Goal: Task Accomplishment & Management: Manage account settings

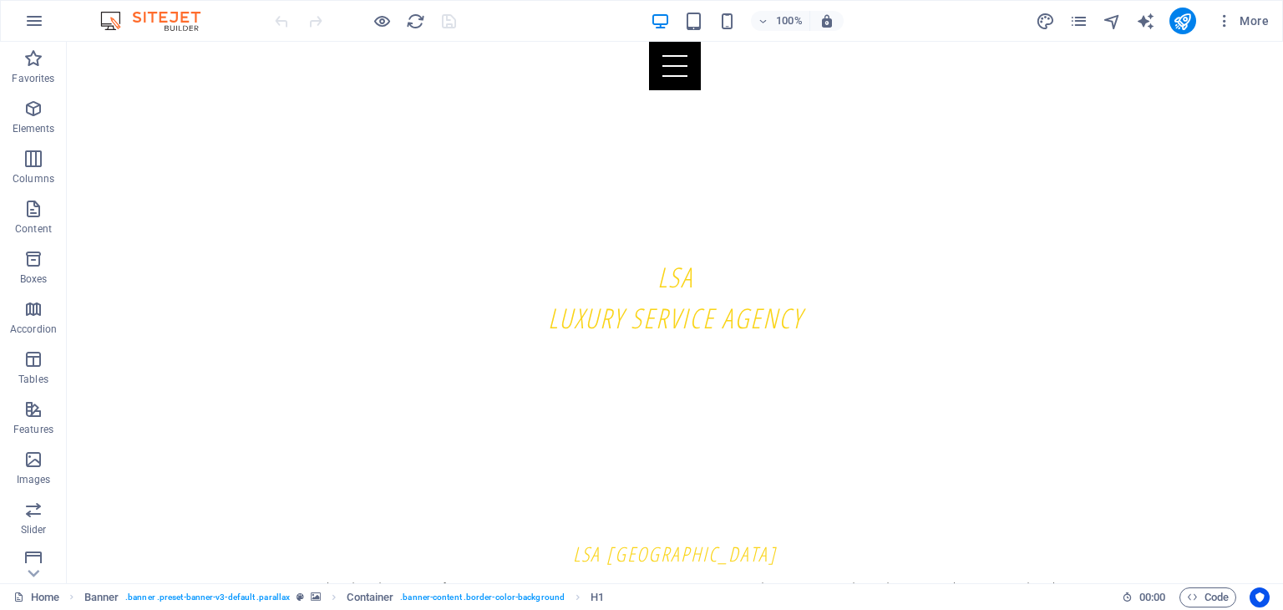
scroll to position [434, 0]
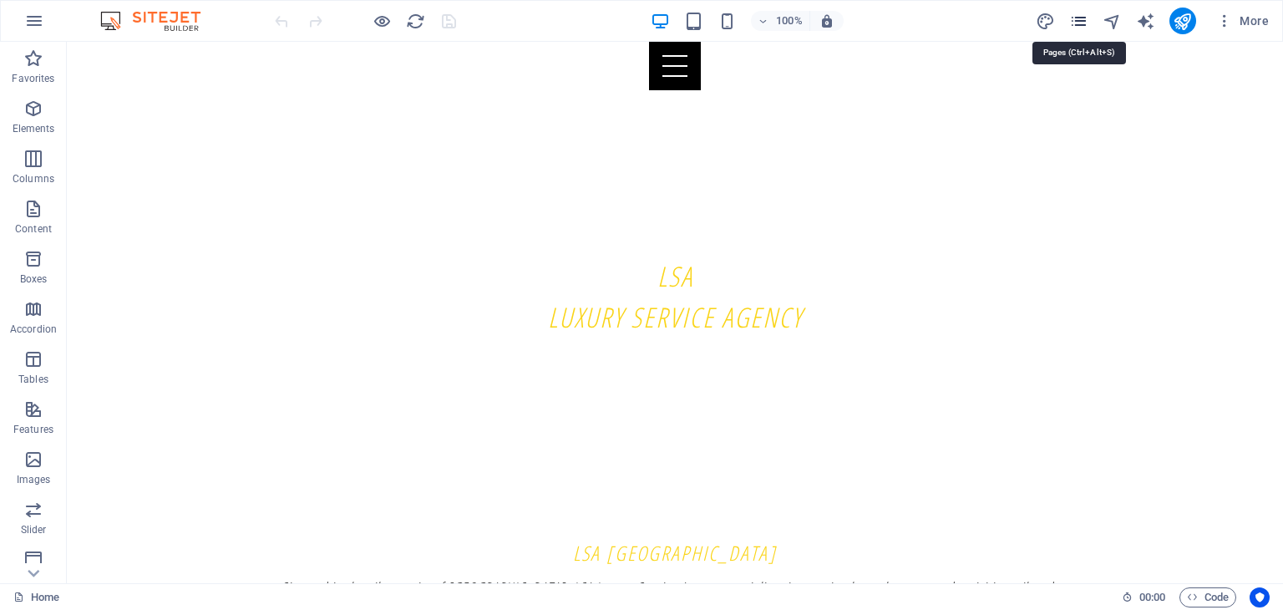
click at [1081, 12] on icon "pages" at bounding box center [1078, 21] width 19 height 19
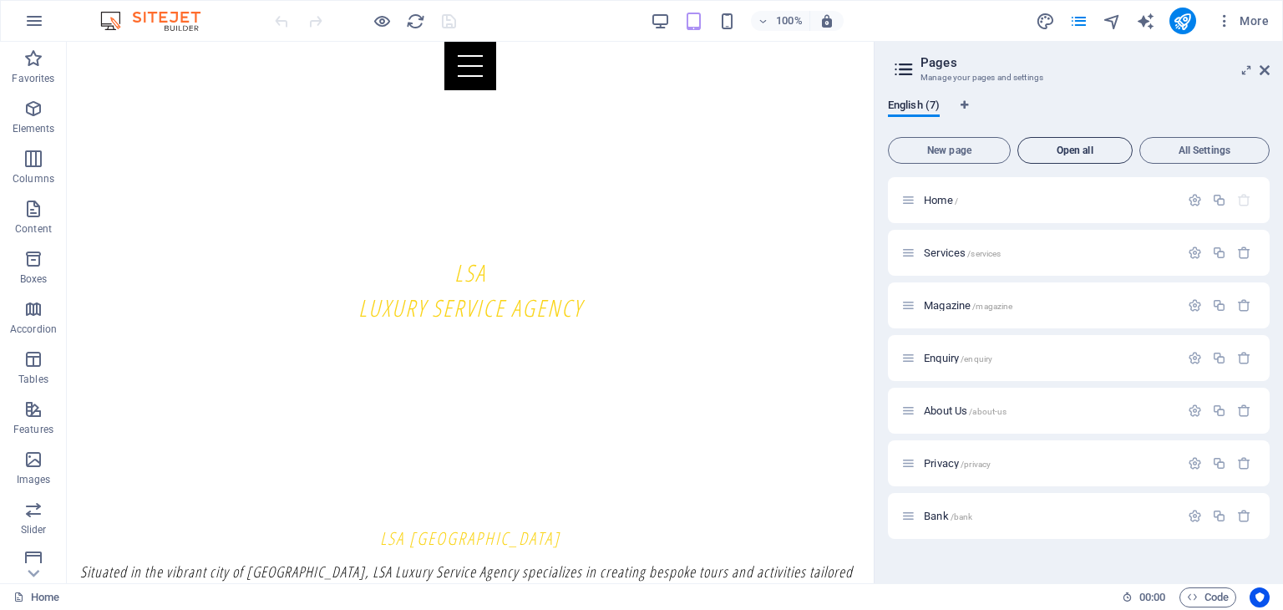
click at [1097, 146] on span "Open all" at bounding box center [1075, 150] width 100 height 10
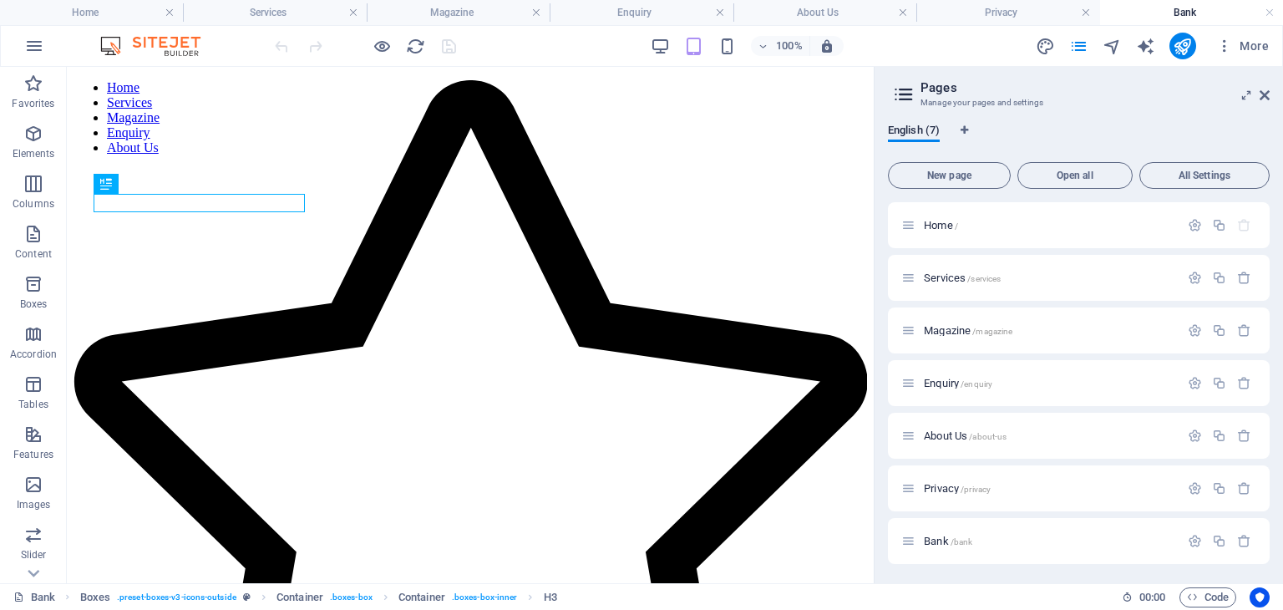
scroll to position [0, 0]
click at [1255, 99] on header "Pages Manage your pages and settings" at bounding box center [1080, 88] width 378 height 43
click at [1263, 96] on icon at bounding box center [1264, 95] width 10 height 13
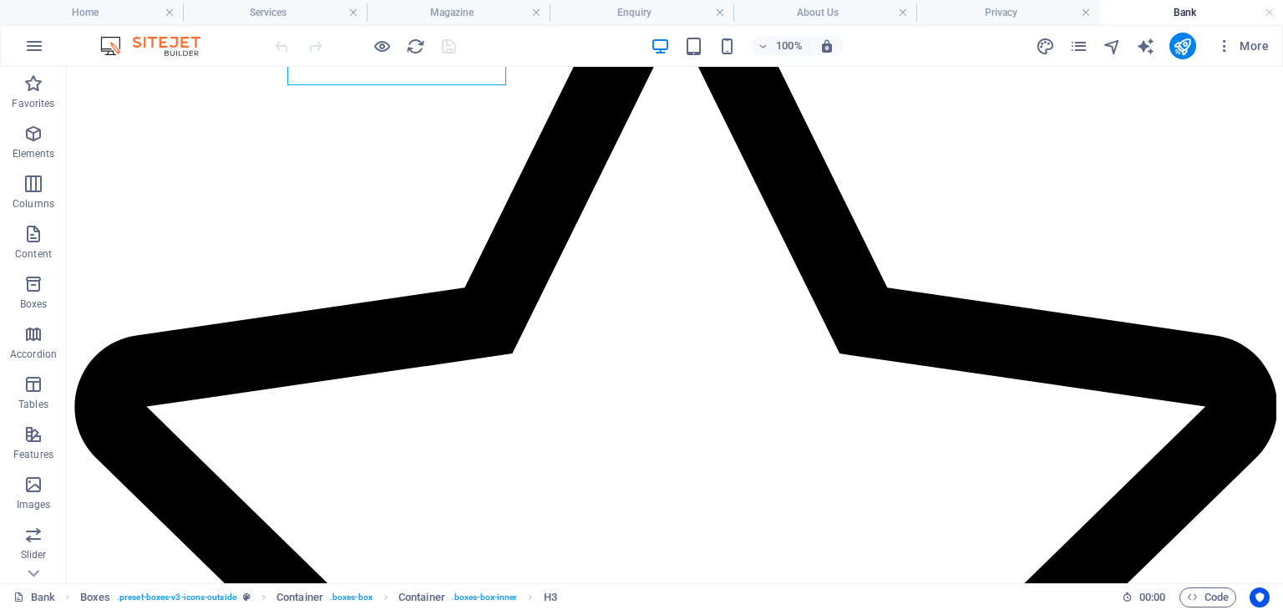
scroll to position [129, 0]
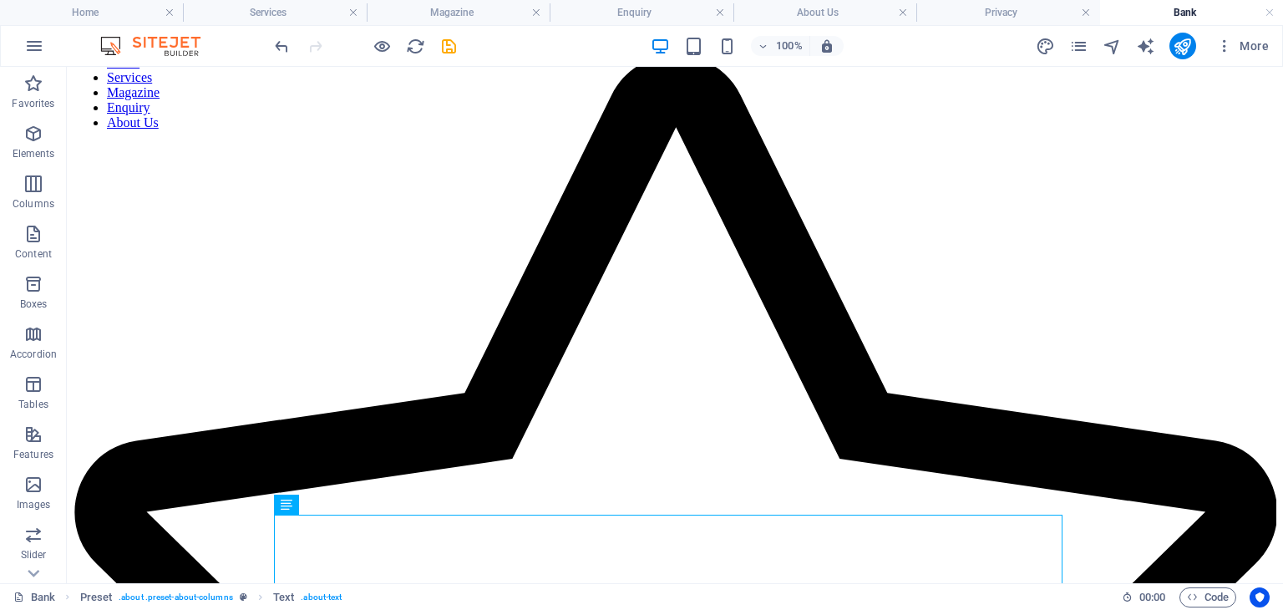
scroll to position [0, 0]
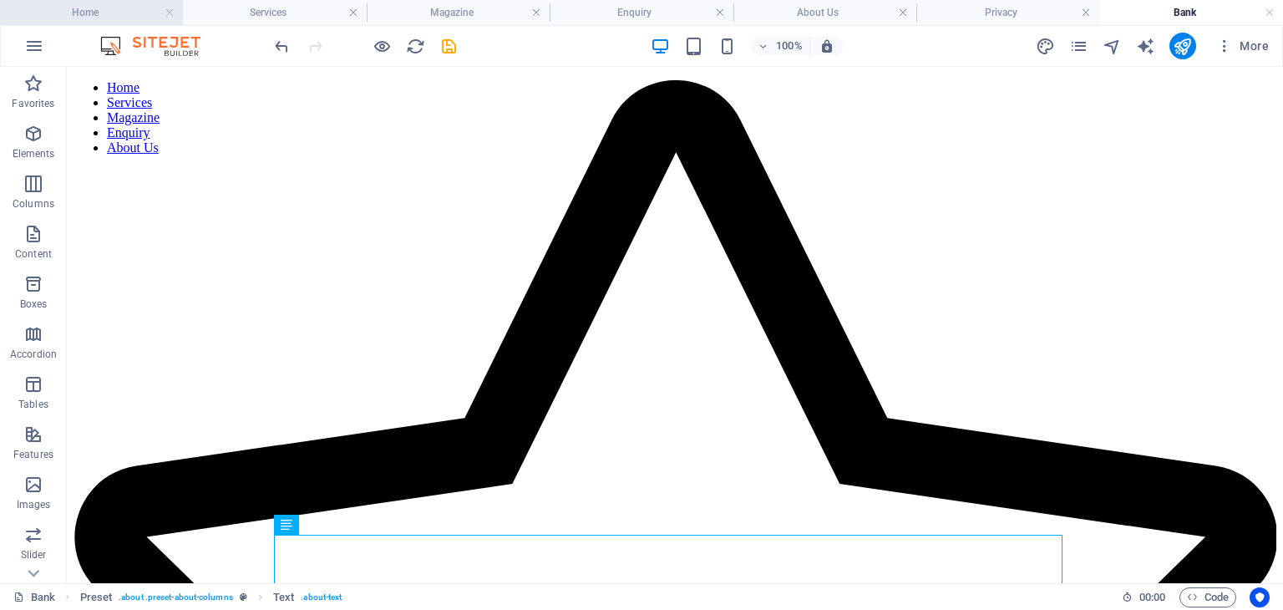
click at [114, 17] on h4 "Home" at bounding box center [91, 12] width 183 height 18
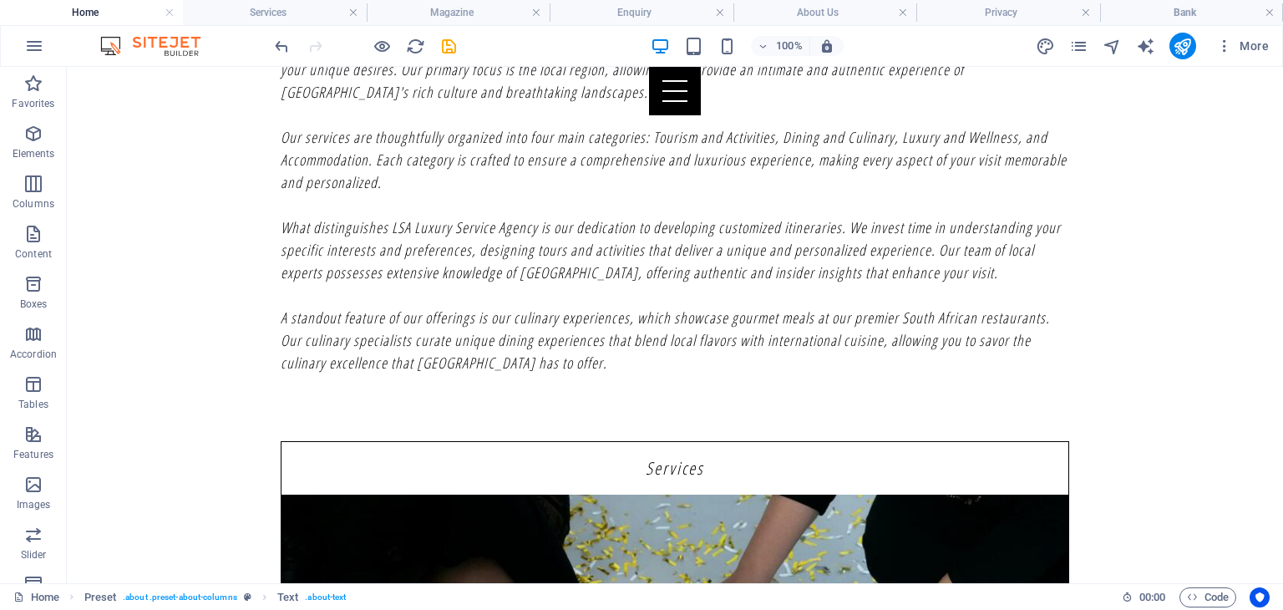
scroll to position [1031, 0]
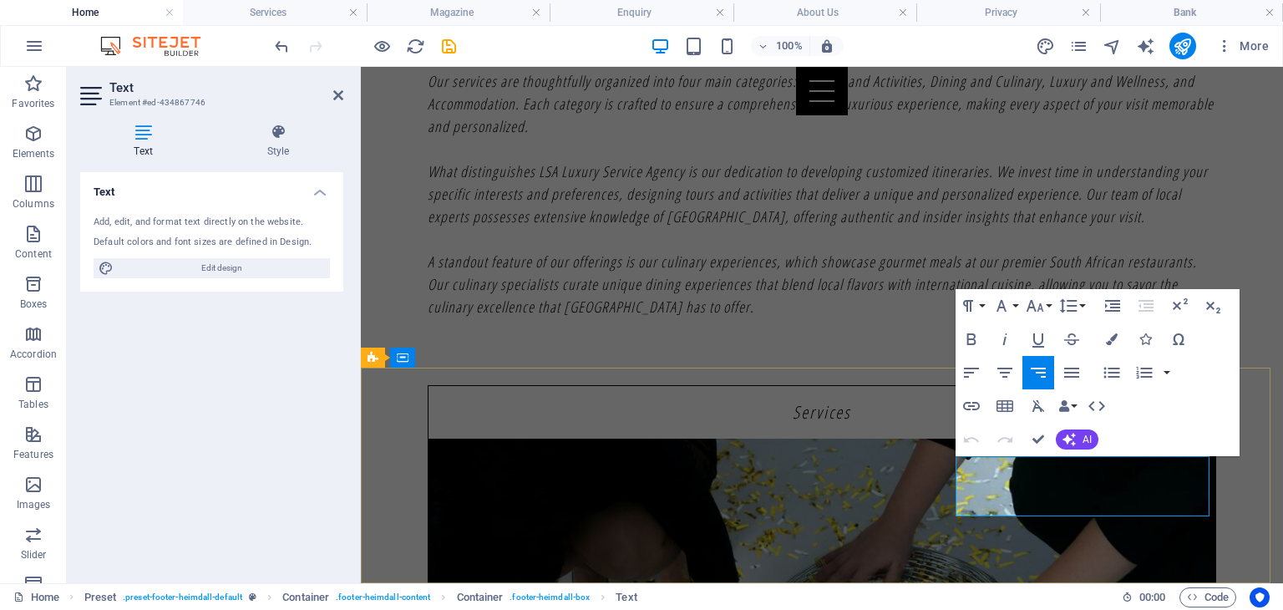
drag, startPoint x: 1150, startPoint y: 484, endPoint x: 1192, endPoint y: 484, distance: 41.8
drag, startPoint x: 1192, startPoint y: 484, endPoint x: 1229, endPoint y: 492, distance: 38.5
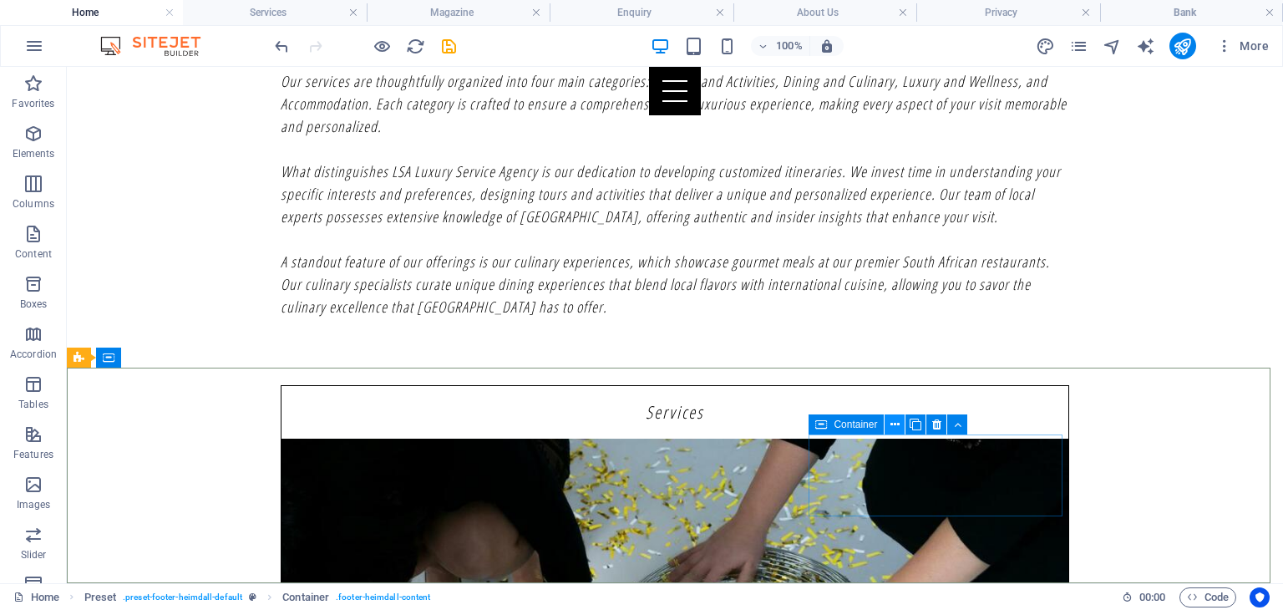
click at [885, 414] on button at bounding box center [894, 424] width 20 height 20
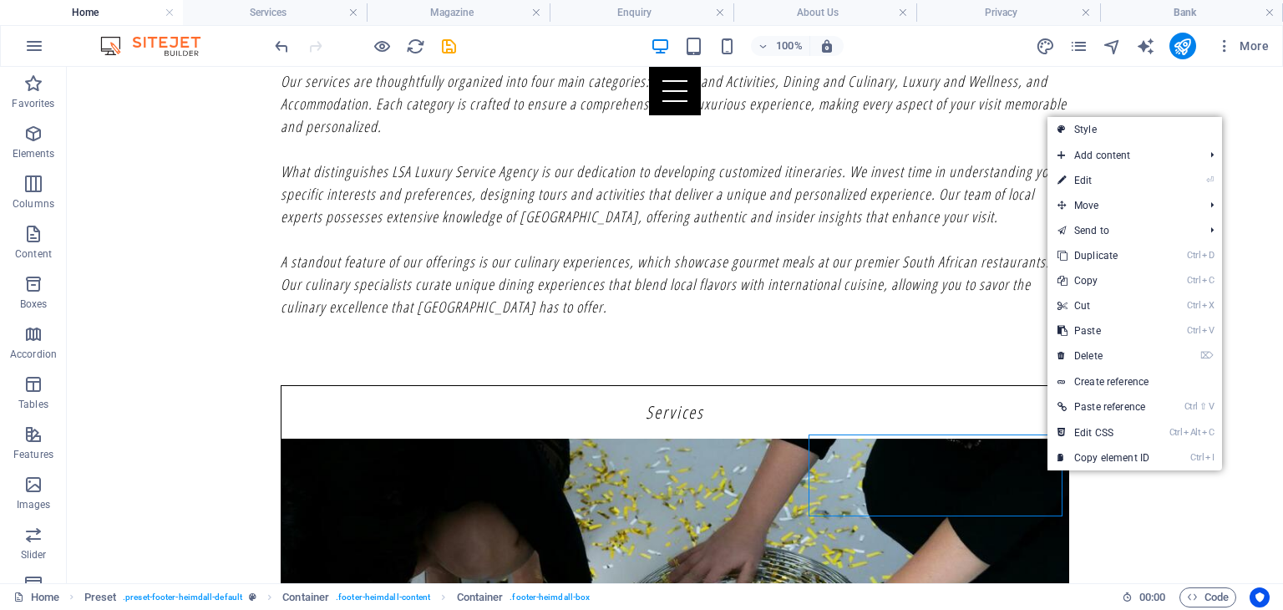
drag, startPoint x: 1199, startPoint y: 239, endPoint x: 974, endPoint y: 468, distance: 321.8
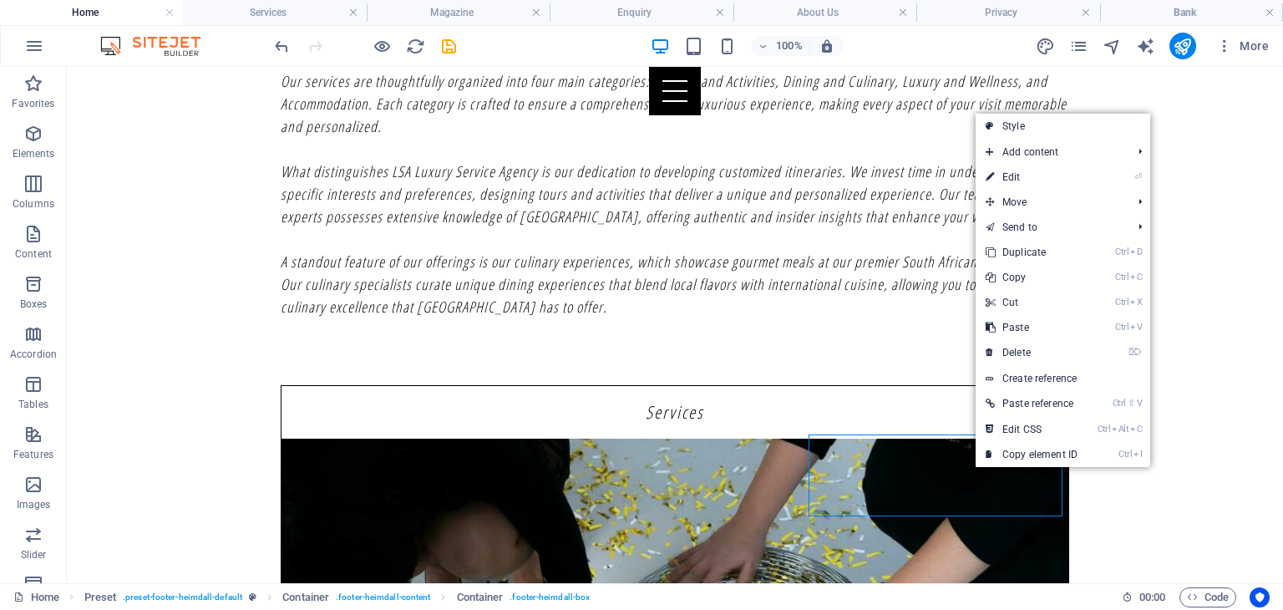
drag, startPoint x: 1132, startPoint y: 251, endPoint x: 439, endPoint y: 322, distance: 695.9
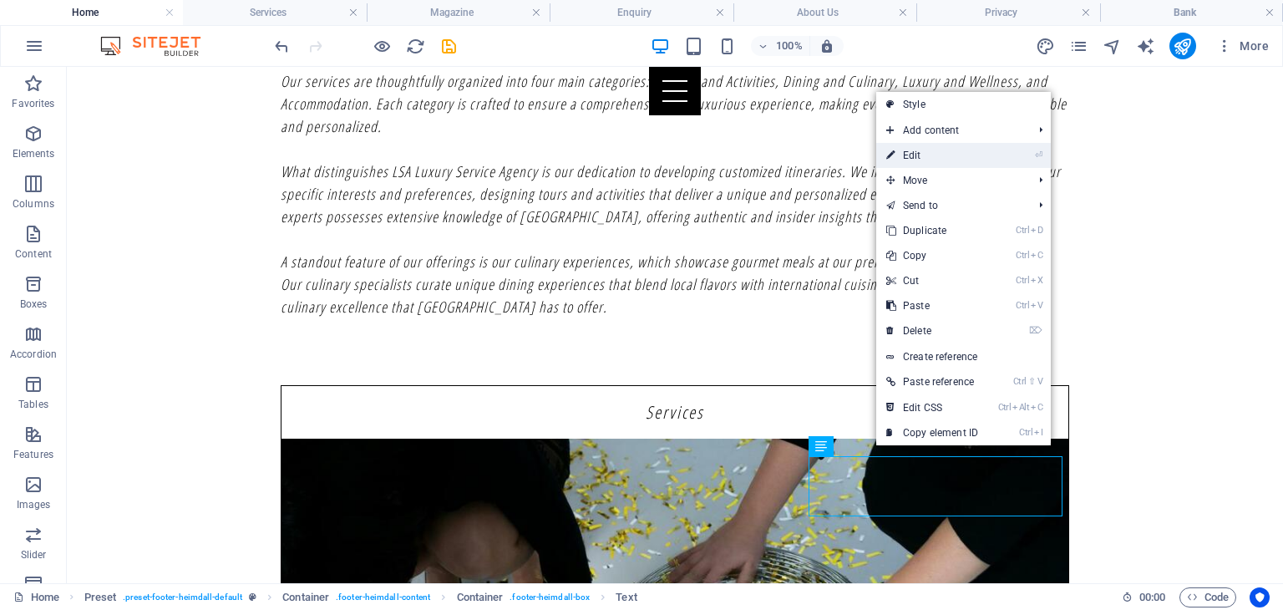
click at [942, 149] on link "⏎ Edit" at bounding box center [932, 155] width 112 height 25
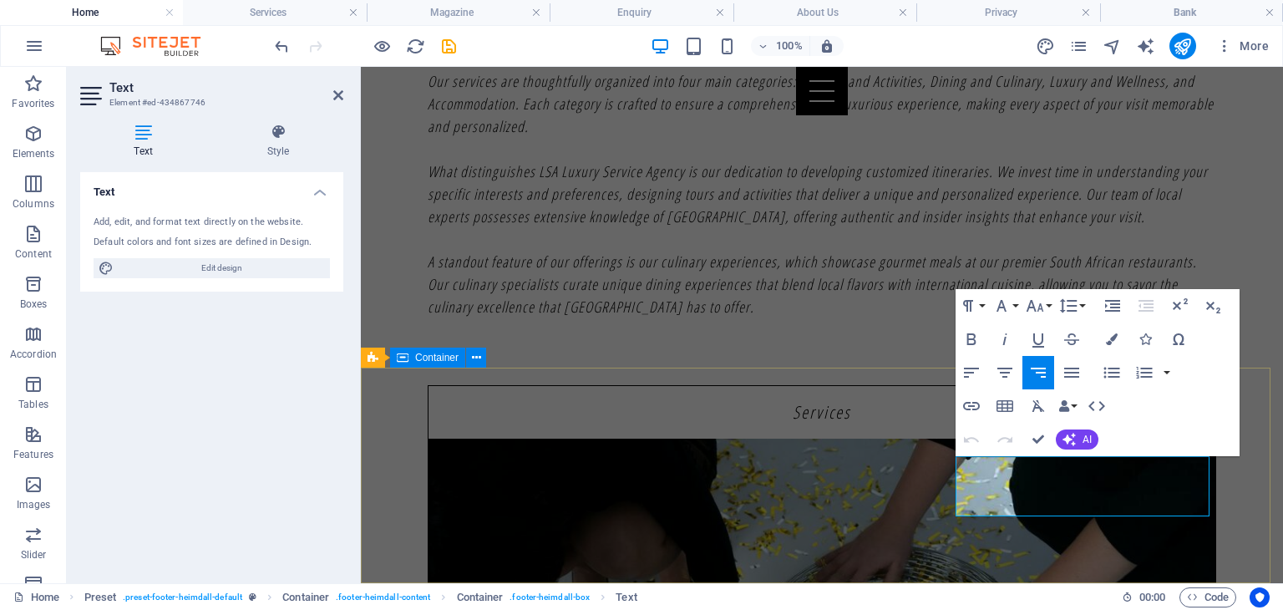
drag, startPoint x: 1176, startPoint y: 474, endPoint x: 1213, endPoint y: 468, distance: 37.3
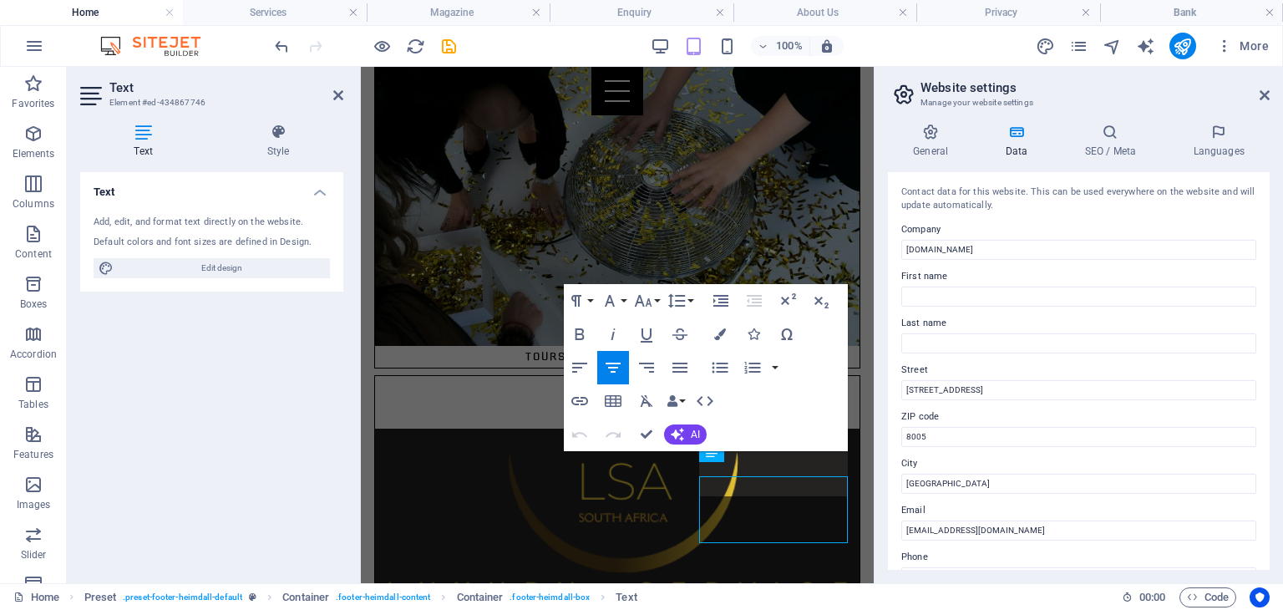
scroll to position [1507, 0]
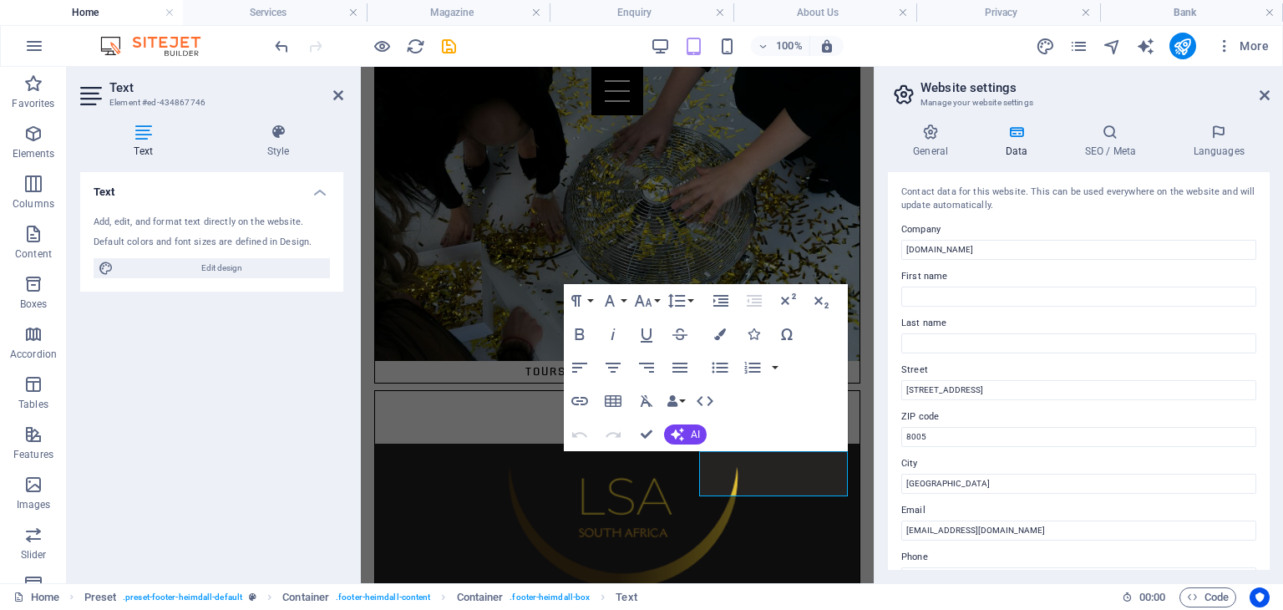
drag, startPoint x: 1263, startPoint y: 287, endPoint x: 1260, endPoint y: 357, distance: 69.4
click at [1260, 357] on div "Contact data for this website. This can be used everywhere on the website and w…" at bounding box center [1079, 371] width 382 height 398
drag, startPoint x: 1269, startPoint y: 361, endPoint x: 1275, endPoint y: 424, distance: 63.7
click at [1275, 424] on div "General Data SEO / Meta Languages Website name [DOMAIN_NAME] Logo Drag files he…" at bounding box center [1078, 346] width 408 height 473
click at [929, 138] on icon at bounding box center [930, 132] width 85 height 17
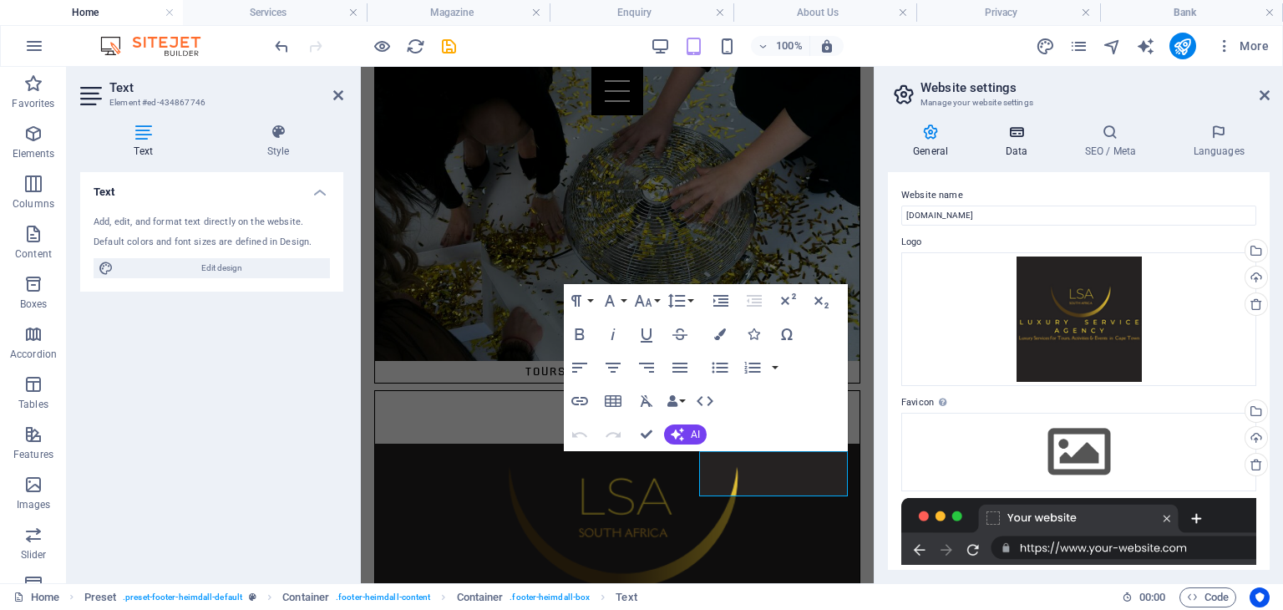
click at [1010, 142] on h4 "Data" at bounding box center [1019, 141] width 79 height 35
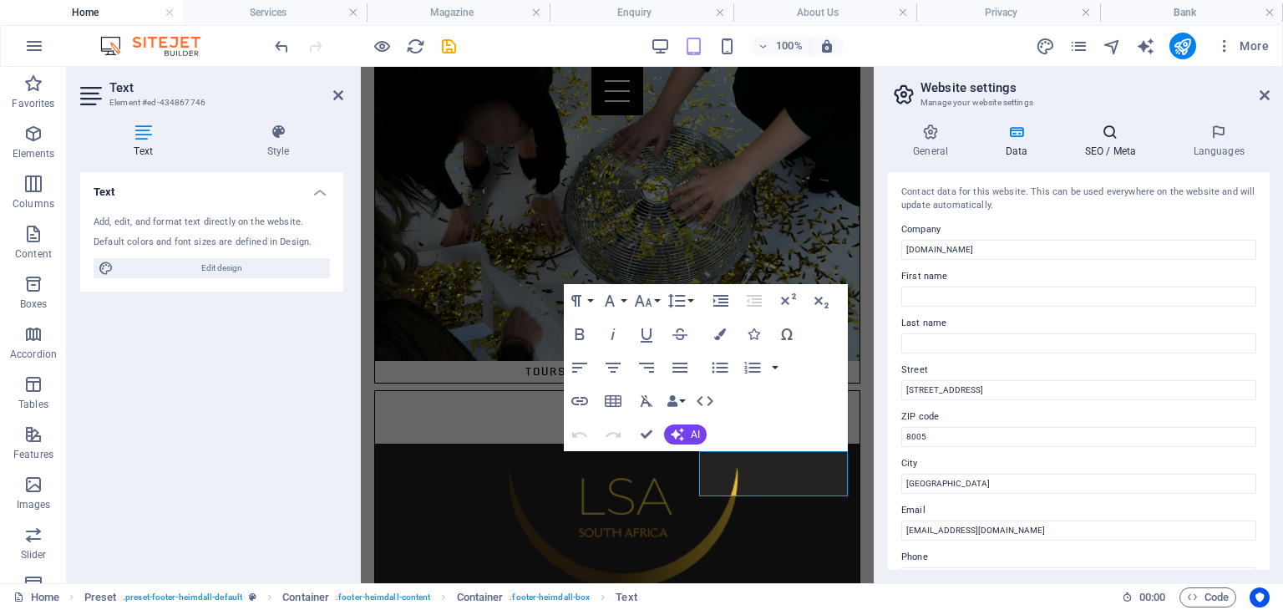
click at [1084, 141] on h4 "SEO / Meta" at bounding box center [1113, 141] width 109 height 35
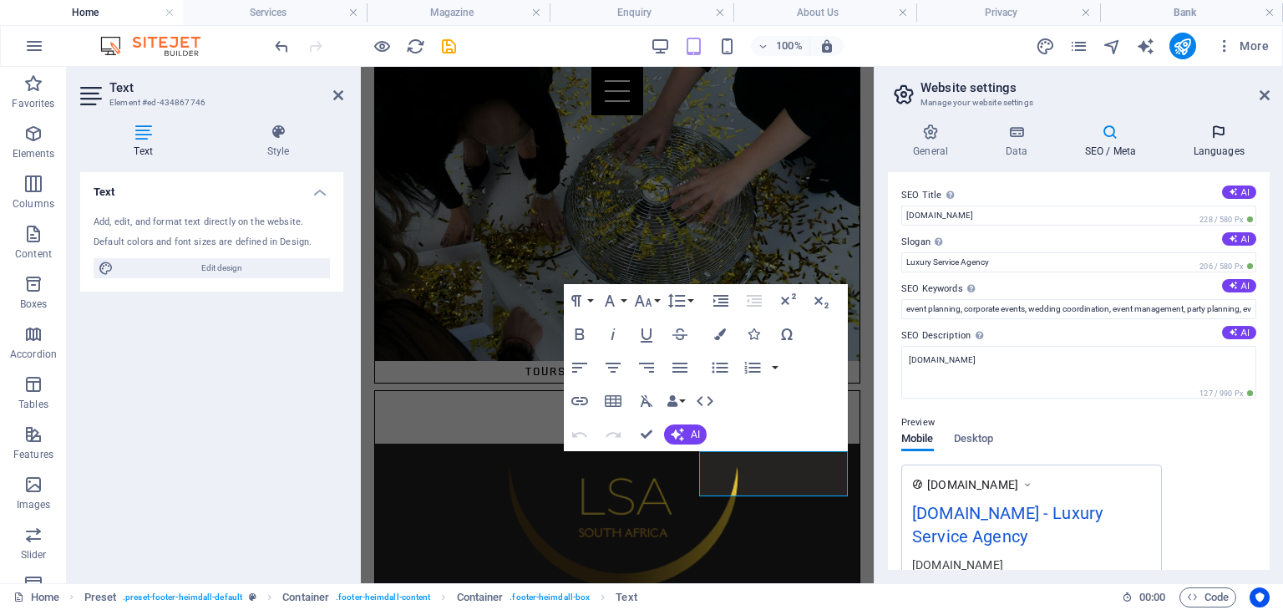
click at [1203, 138] on icon at bounding box center [1218, 132] width 102 height 17
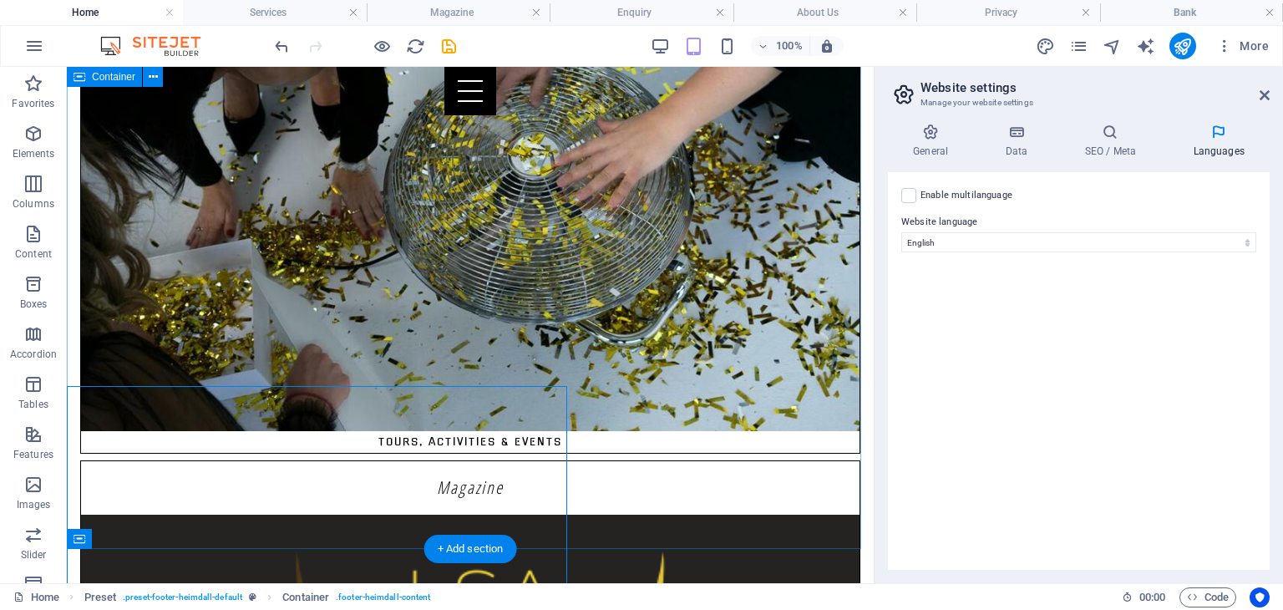
scroll to position [1486, 0]
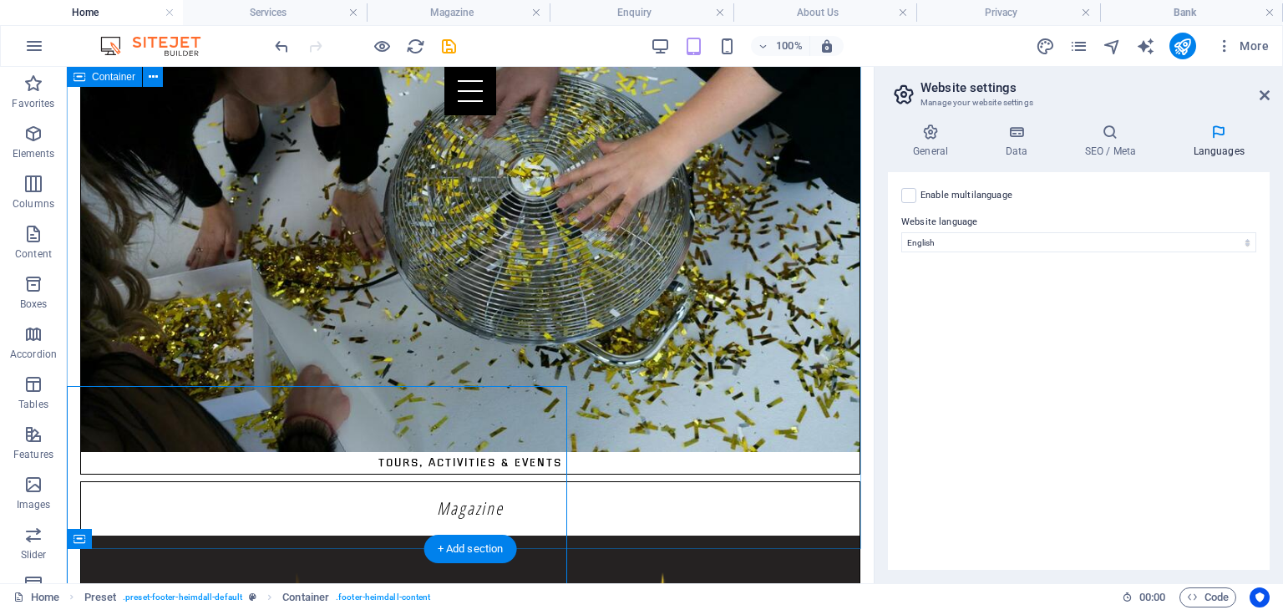
click at [667, 529] on div "LSA [GEOGRAPHIC_DATA] Situated in the vibrant city of [GEOGRAPHIC_DATA], LSA Lu…" at bounding box center [470, 542] width 807 height 2271
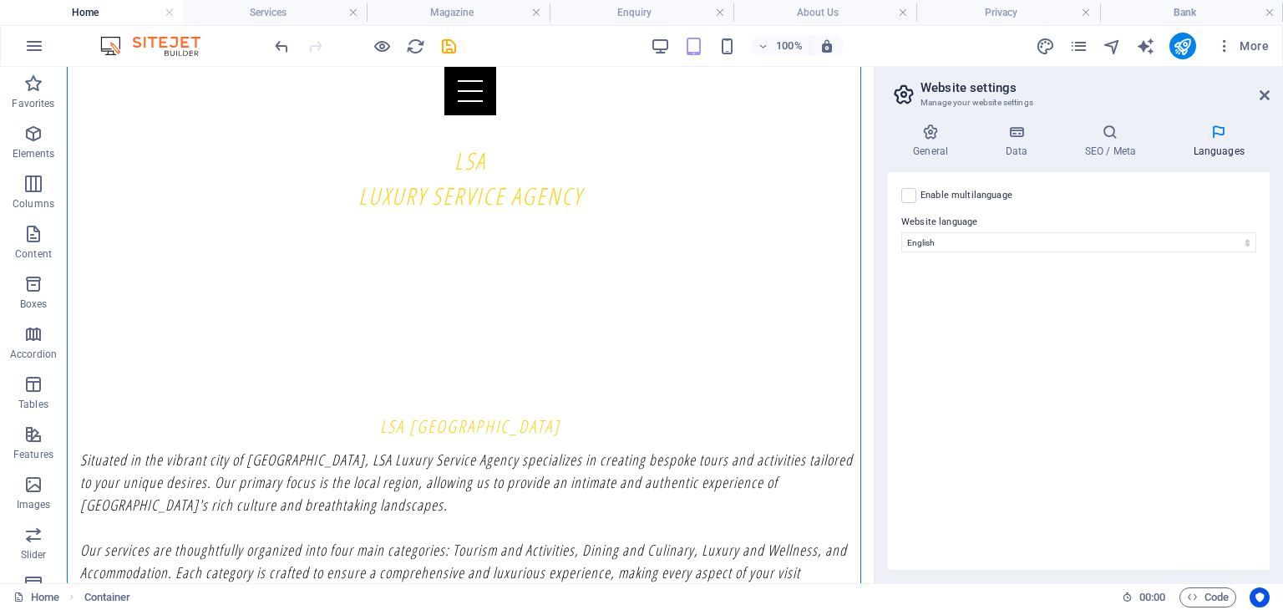
scroll to position [543, 0]
drag, startPoint x: 862, startPoint y: 443, endPoint x: 1168, endPoint y: 200, distance: 391.7
click at [1263, 101] on icon at bounding box center [1264, 95] width 10 height 13
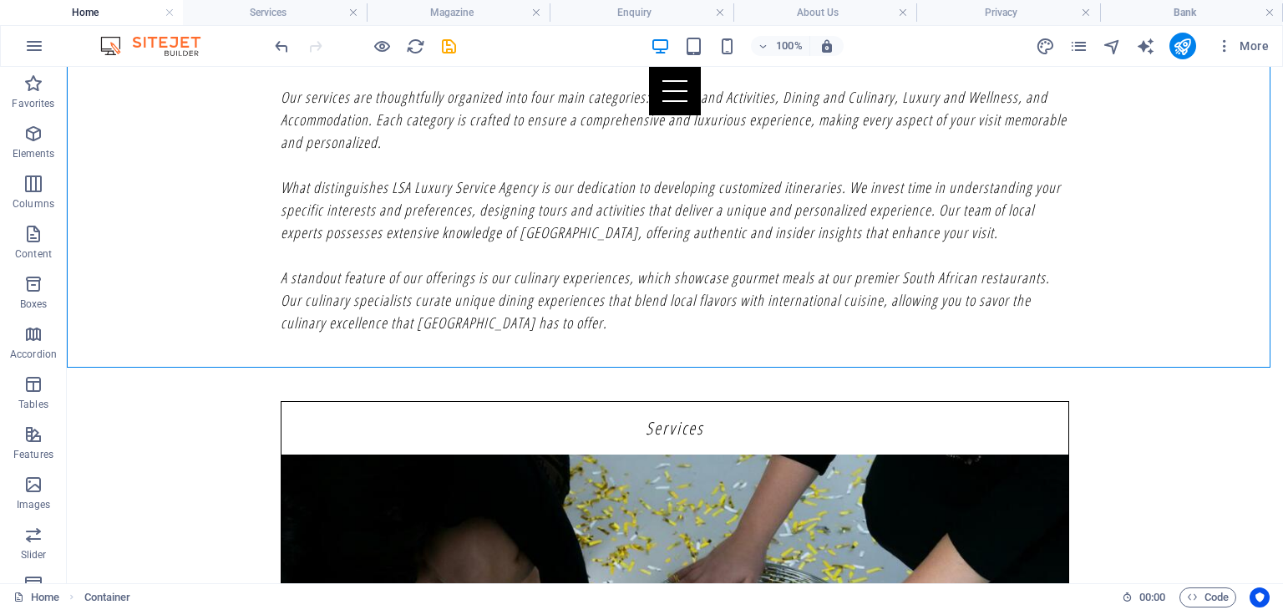
scroll to position [1031, 0]
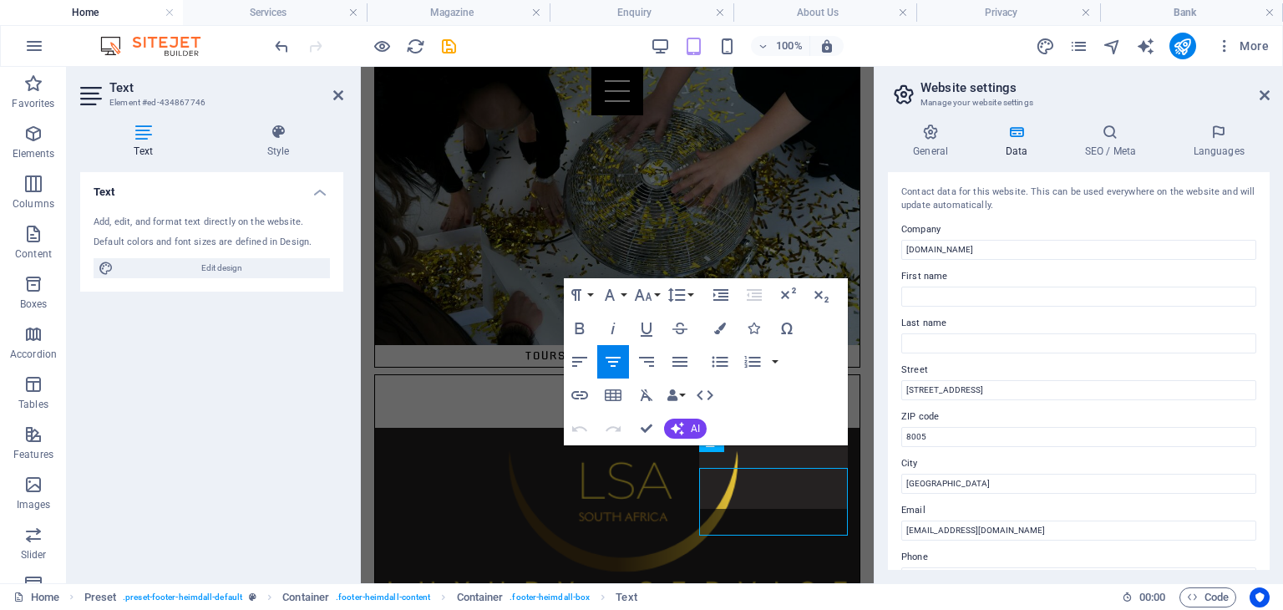
scroll to position [1507, 0]
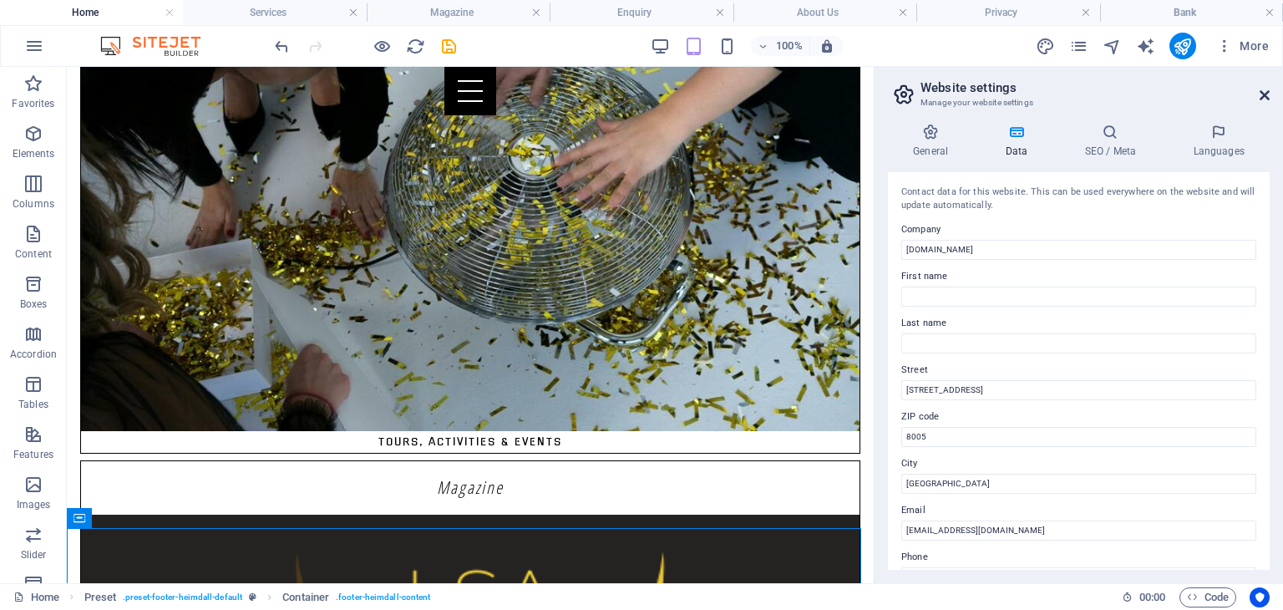
click at [1263, 94] on icon at bounding box center [1264, 95] width 10 height 13
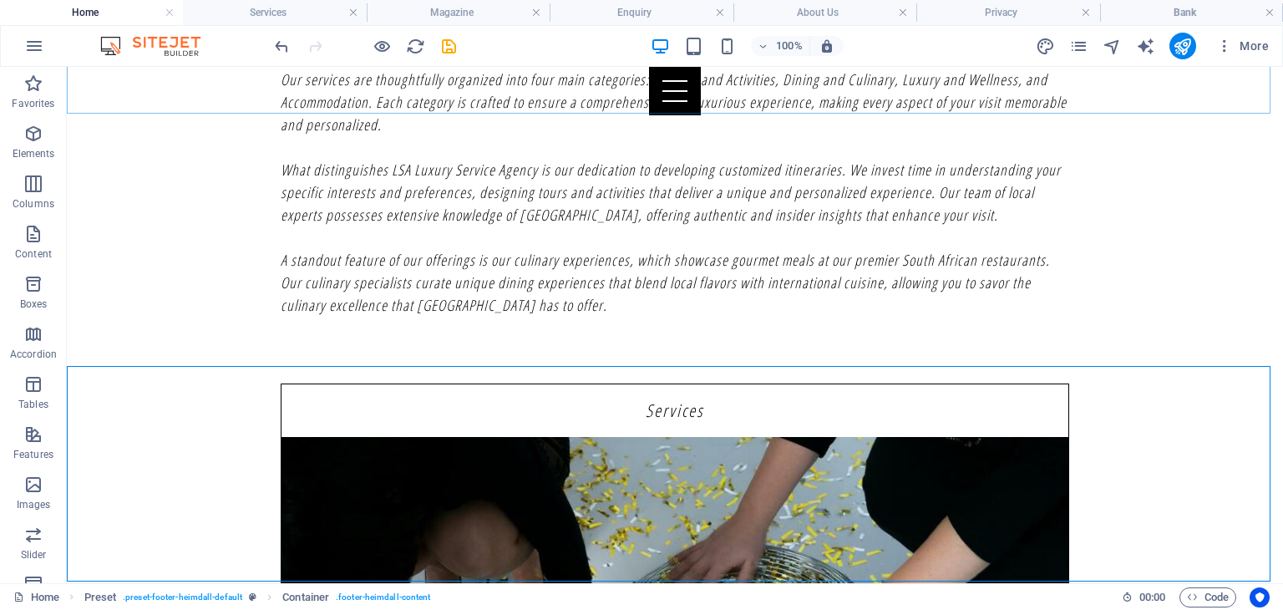
scroll to position [1031, 0]
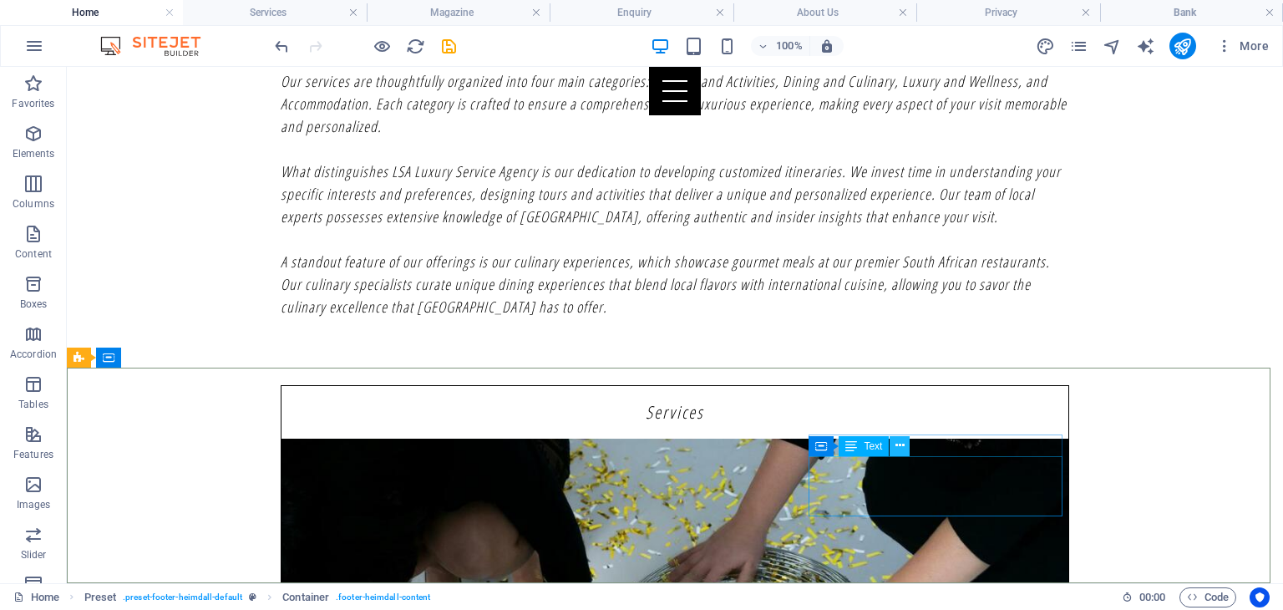
click at [899, 452] on icon at bounding box center [899, 446] width 9 height 18
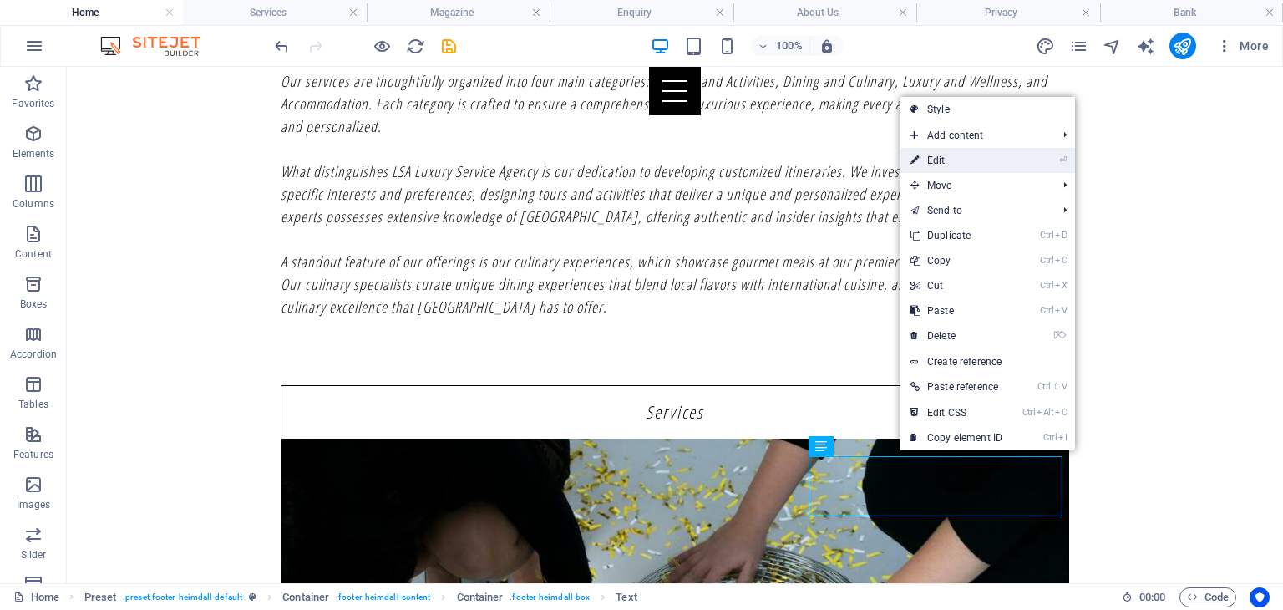
click at [966, 167] on link "⏎ Edit" at bounding box center [956, 160] width 112 height 25
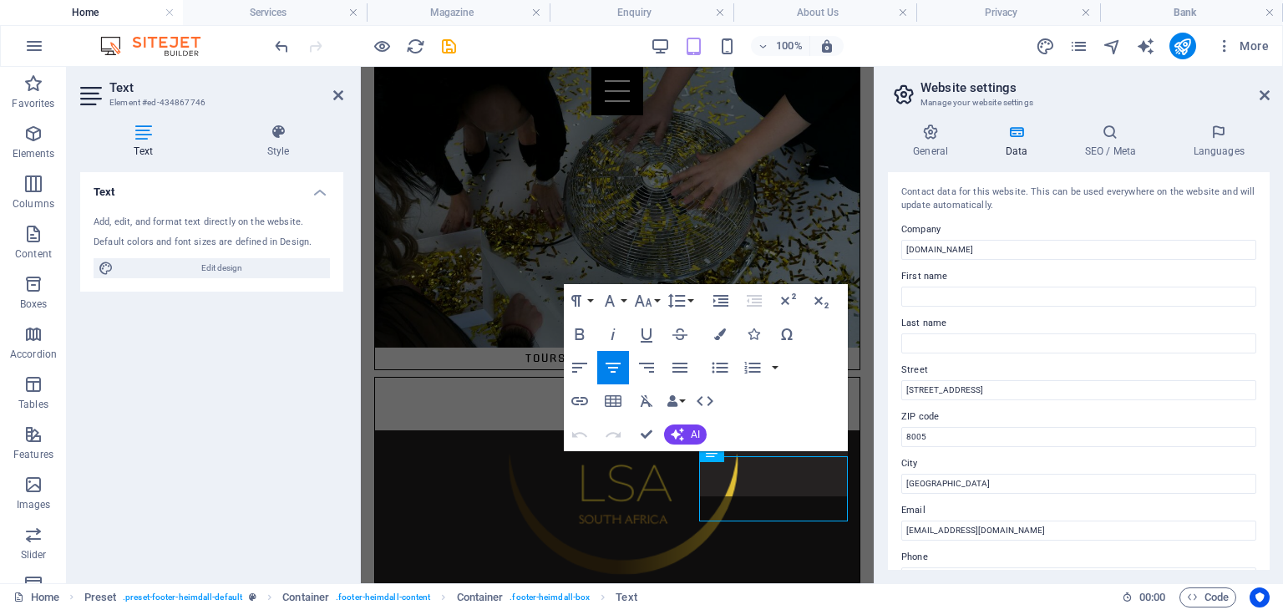
scroll to position [1507, 0]
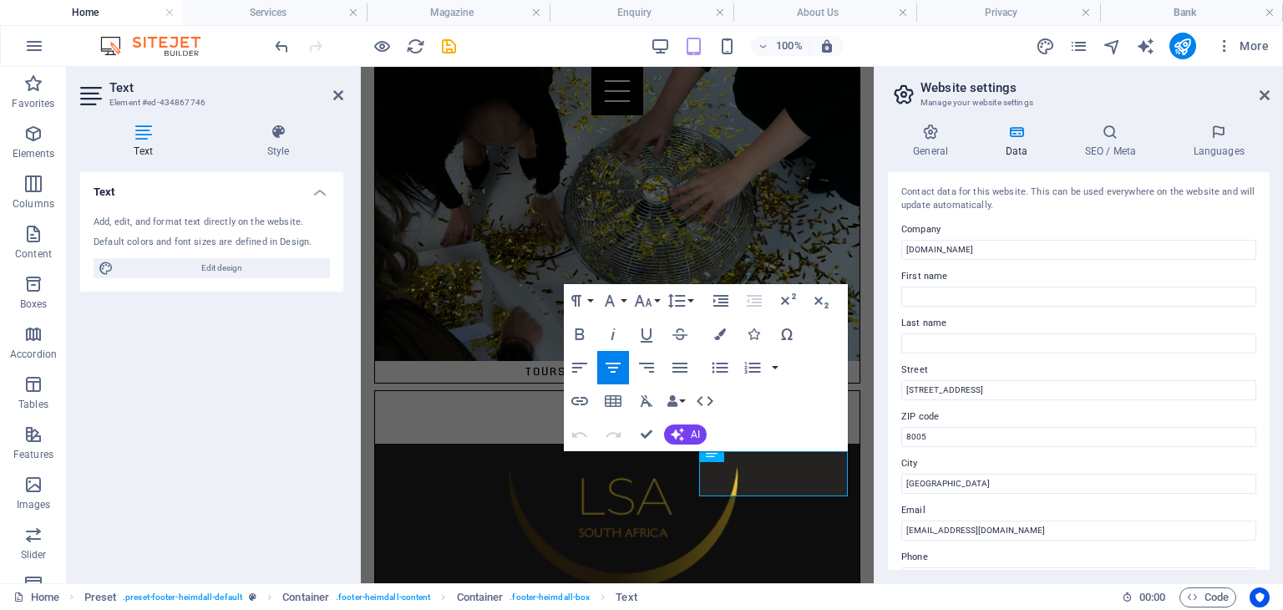
click at [805, 419] on div "Paragraph Format Normal Heading 1 Heading 2 Heading 3 Heading 4 Heading 5 Headi…" at bounding box center [706, 367] width 284 height 167
click at [1014, 154] on h4 "Data" at bounding box center [1019, 141] width 79 height 35
click at [1014, 149] on h4 "Data" at bounding box center [1019, 141] width 79 height 35
click at [1268, 94] on icon at bounding box center [1264, 95] width 10 height 13
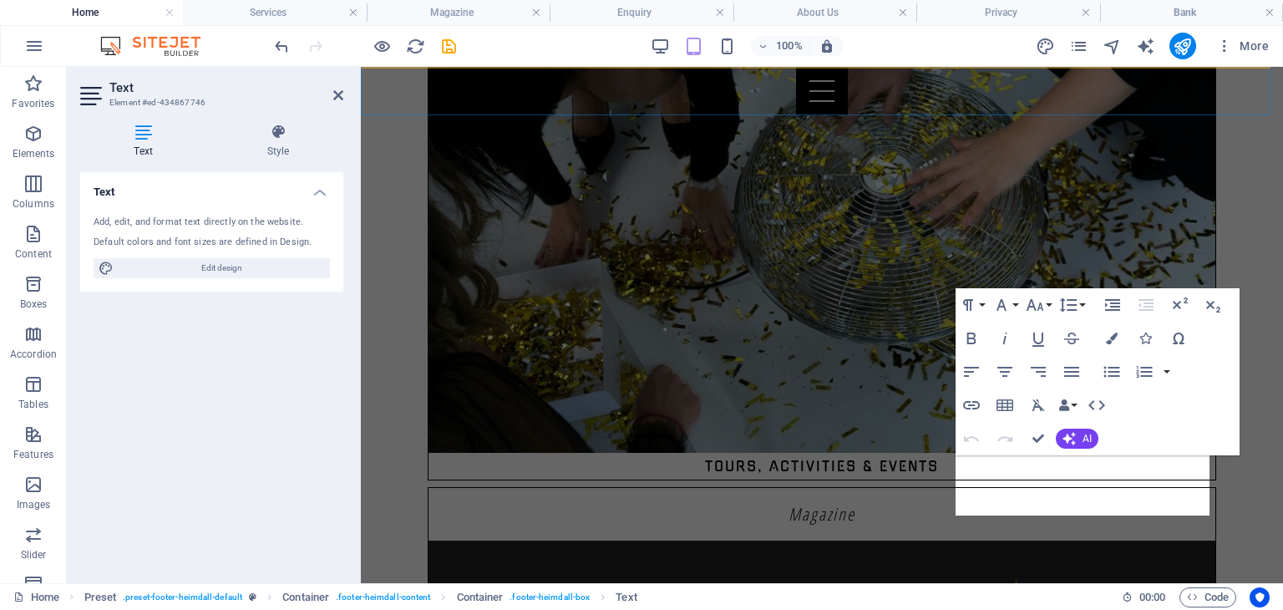
scroll to position [1031, 0]
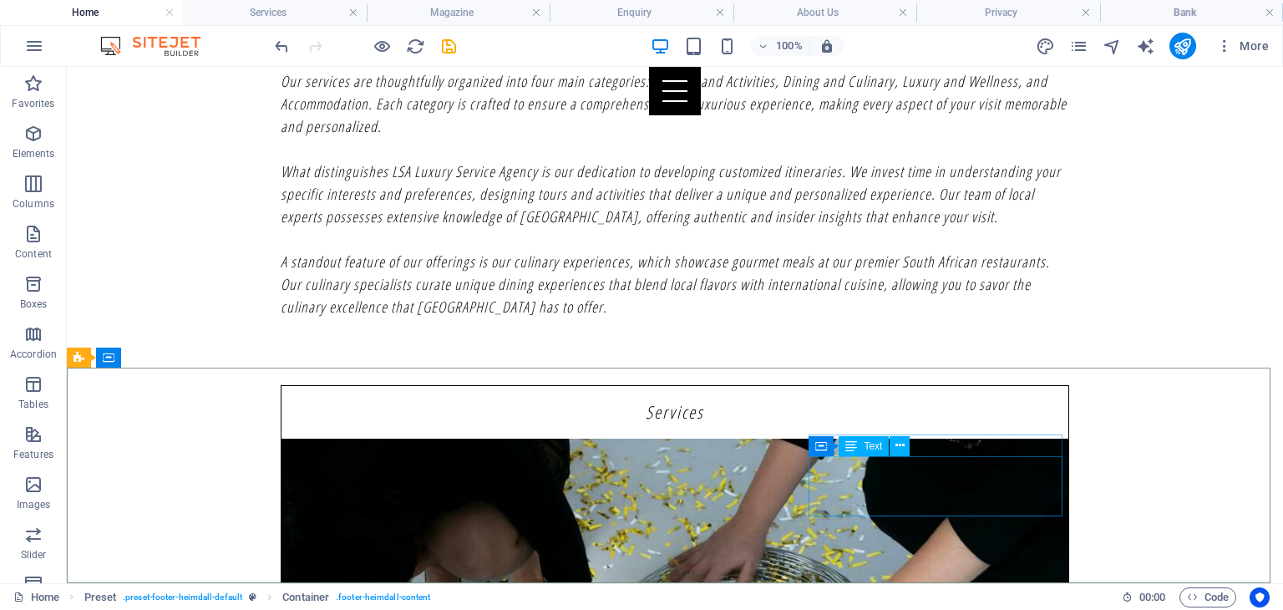
click at [870, 447] on span "Text" at bounding box center [872, 446] width 18 height 10
click at [895, 447] on icon at bounding box center [899, 446] width 9 height 18
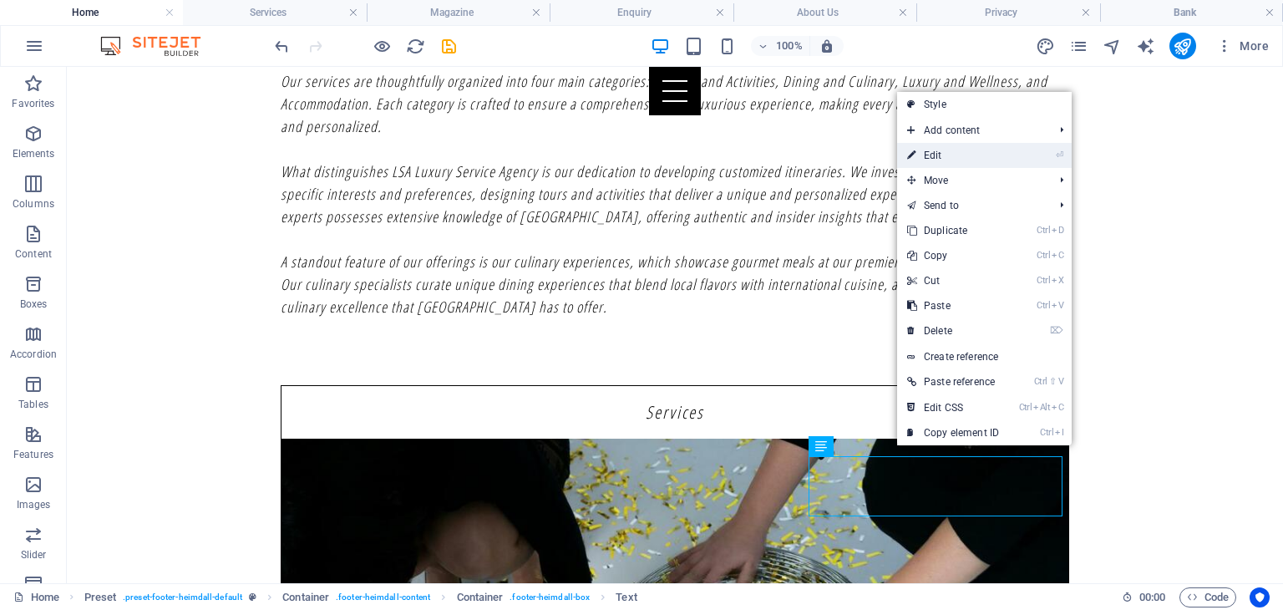
click at [935, 161] on link "⏎ Edit" at bounding box center [953, 155] width 112 height 25
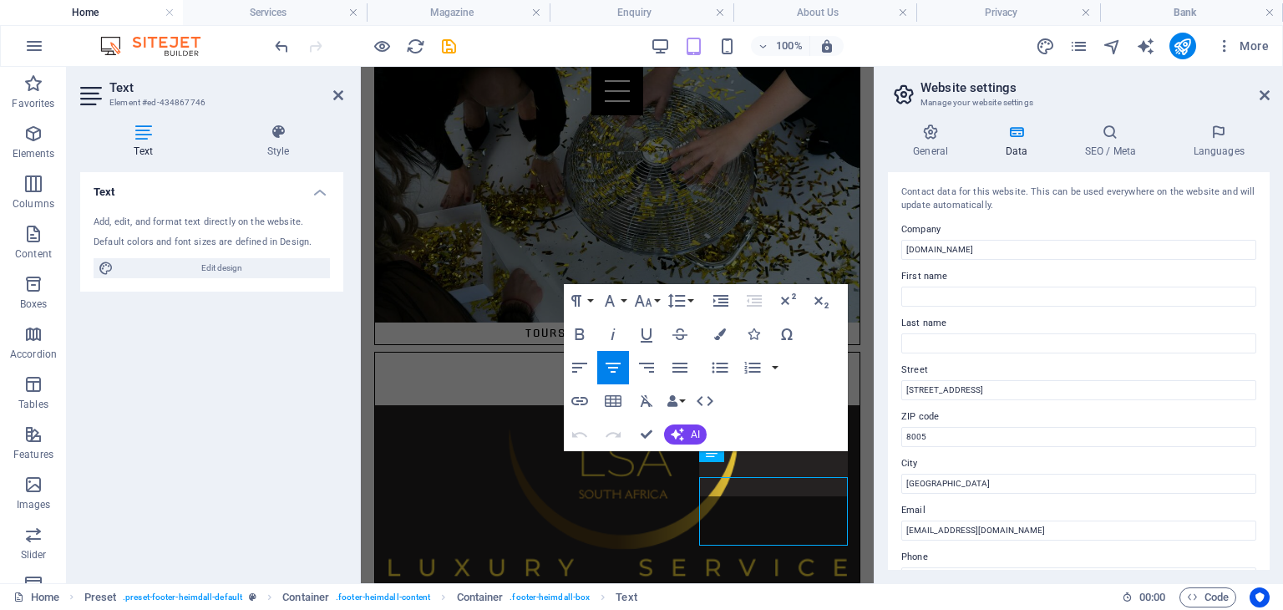
scroll to position [1507, 0]
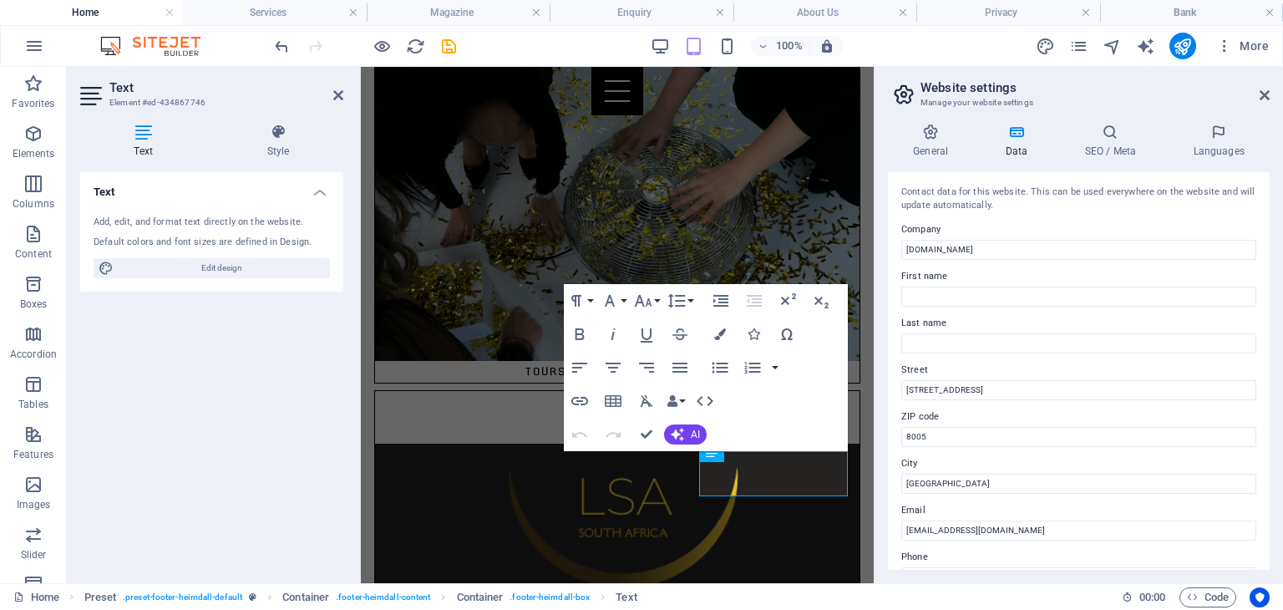
drag, startPoint x: 1263, startPoint y: 267, endPoint x: 1268, endPoint y: 356, distance: 88.7
click at [1268, 356] on div "Contact data for this website. This can be used everywhere on the website and w…" at bounding box center [1079, 371] width 382 height 398
drag, startPoint x: 1263, startPoint y: 335, endPoint x: 1259, endPoint y: 384, distance: 49.4
click at [1259, 384] on div "Contact data for this website. This can be used everywhere on the website and w…" at bounding box center [1079, 371] width 382 height 398
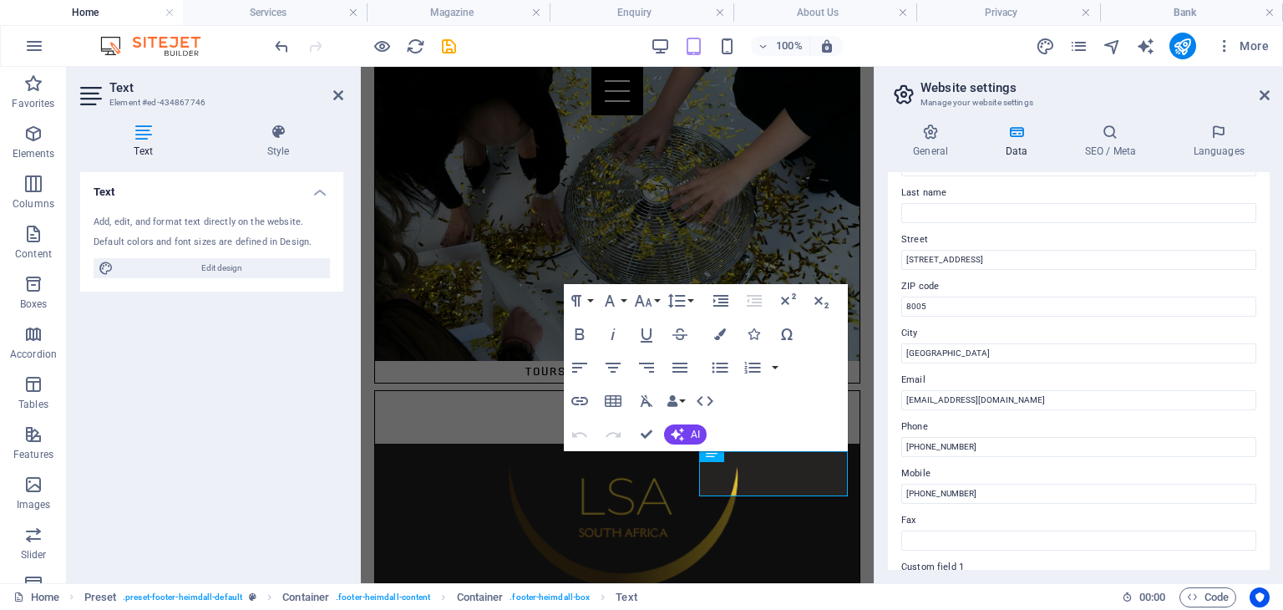
scroll to position [134, 0]
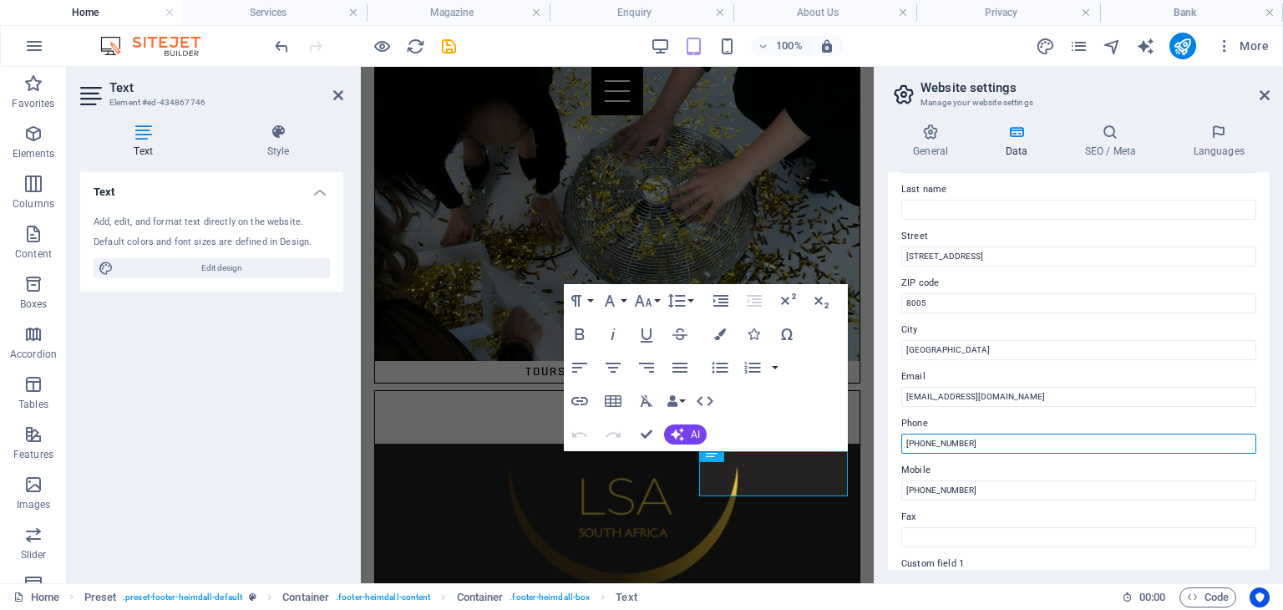
click at [986, 445] on input "[PHONE_NUMBER]" at bounding box center [1078, 443] width 355 height 20
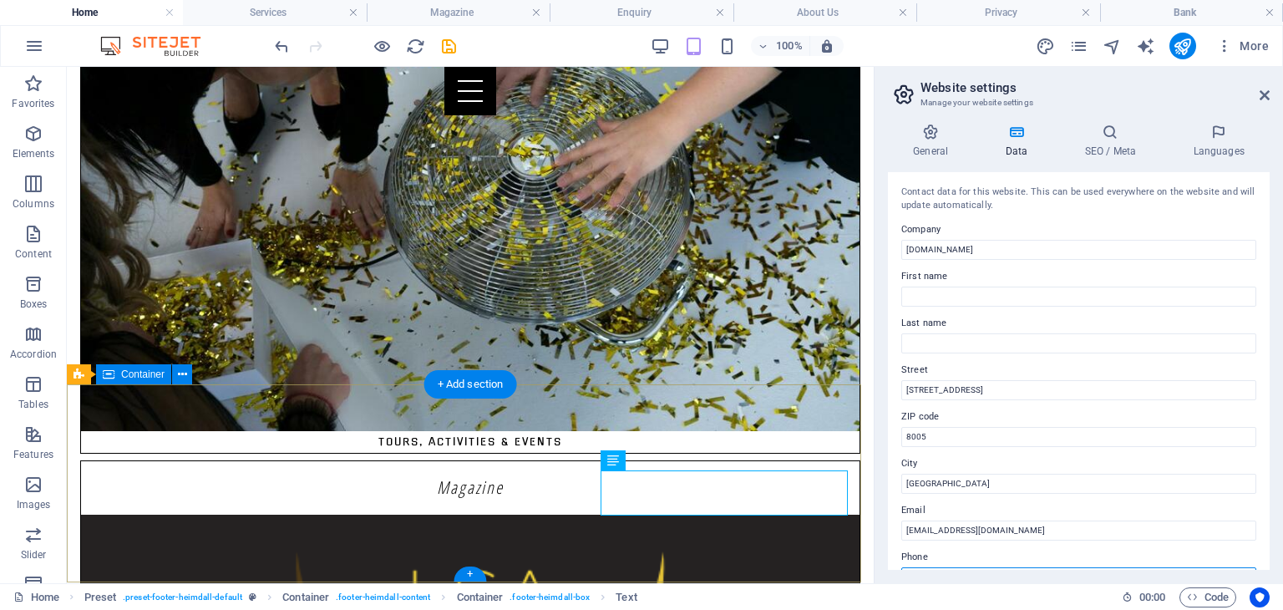
scroll to position [1650, 0]
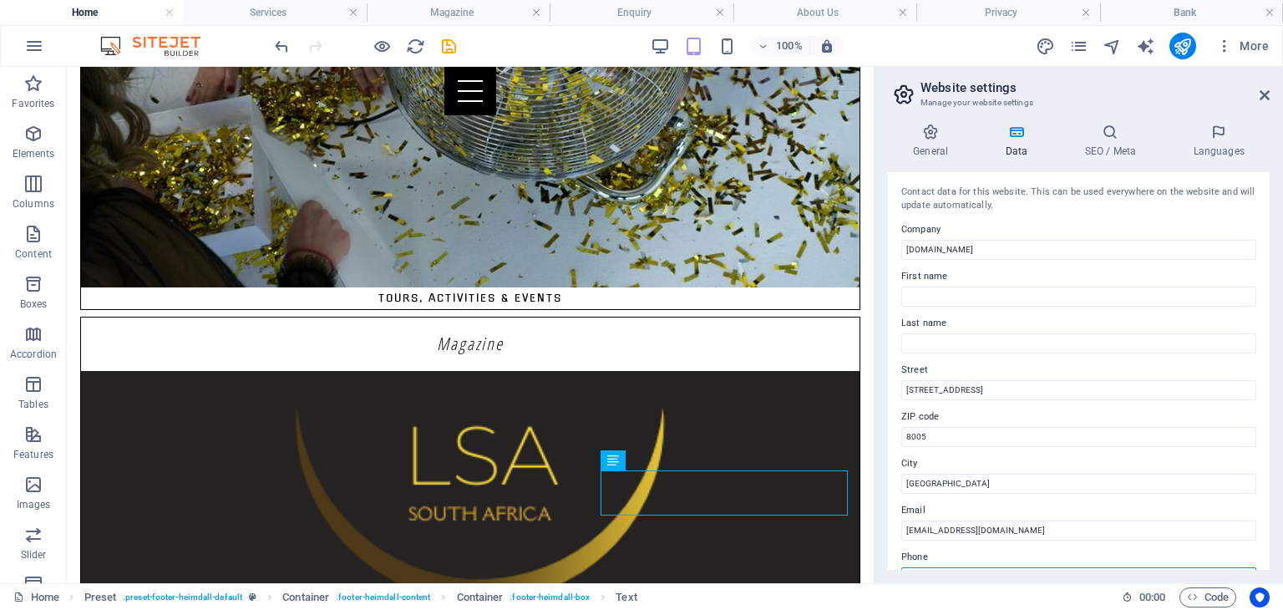
type input "[PHONE_NUMBER]"
click at [1256, 98] on header "Website settings Manage your website settings" at bounding box center [1080, 88] width 378 height 43
click at [1269, 93] on aside "Website settings Manage your website settings General Data SEO / Meta Languages…" at bounding box center [1078, 325] width 409 height 516
click at [1259, 95] on icon at bounding box center [1264, 95] width 10 height 13
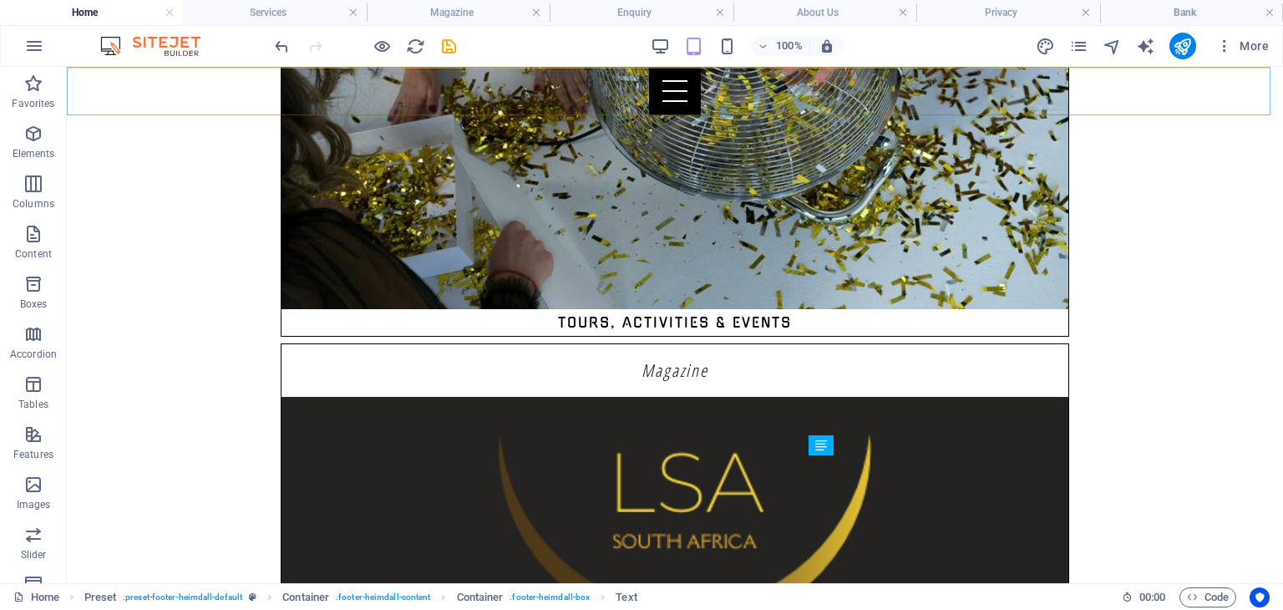
scroll to position [1031, 0]
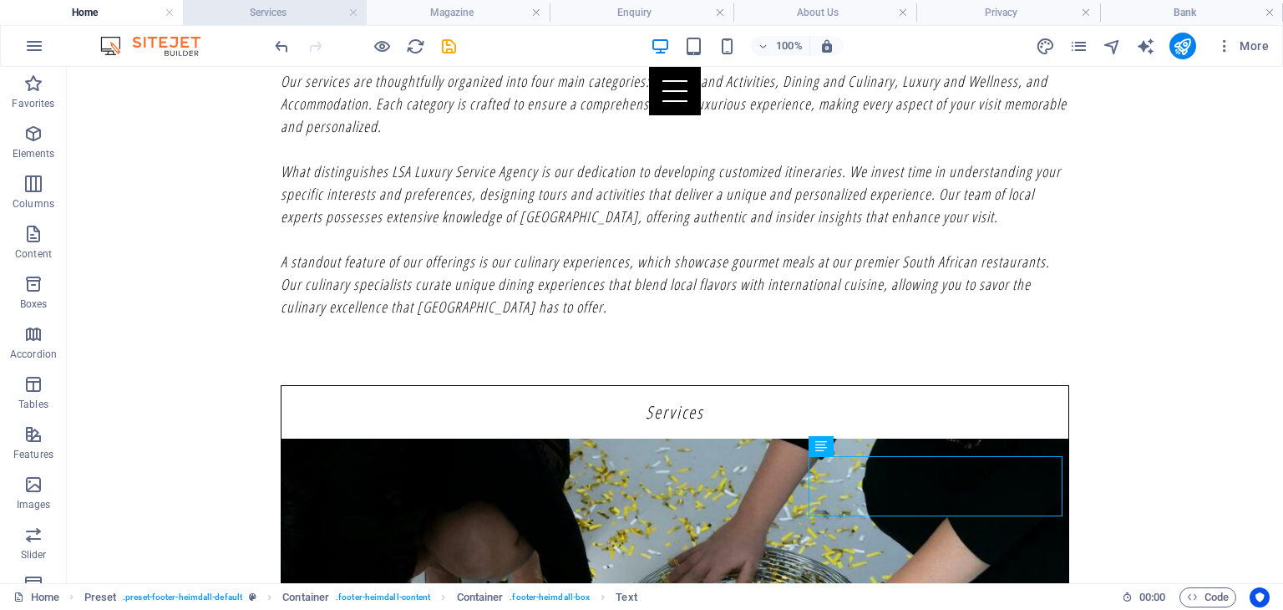
click at [309, 21] on h4 "Services" at bounding box center [274, 12] width 183 height 18
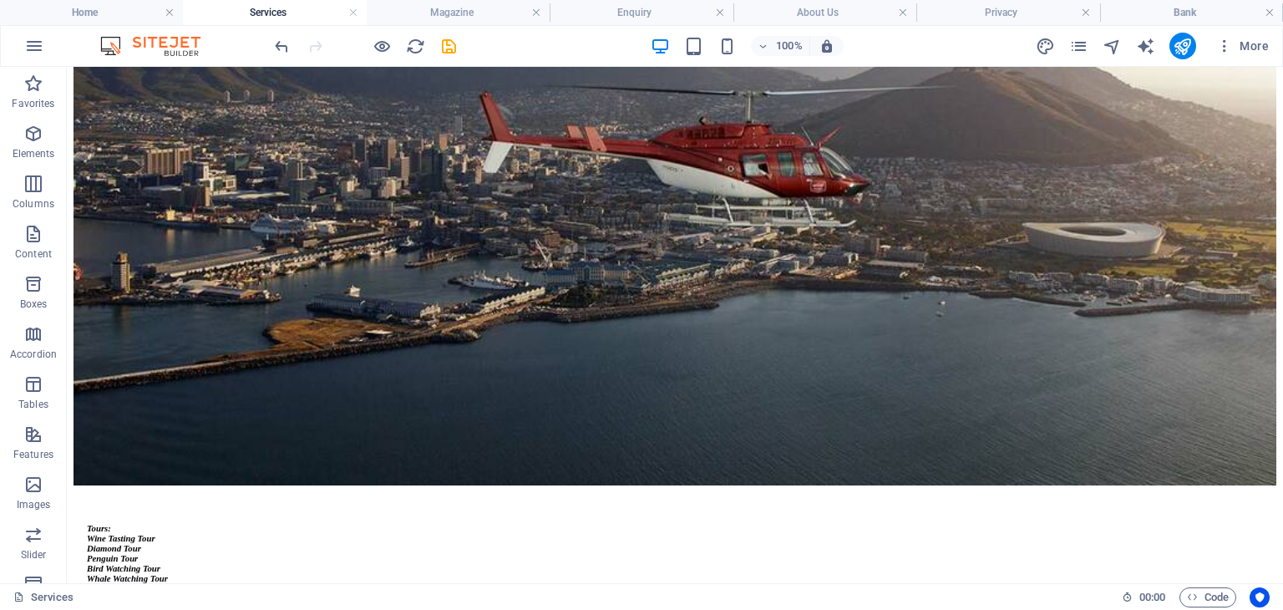
scroll to position [1552, 0]
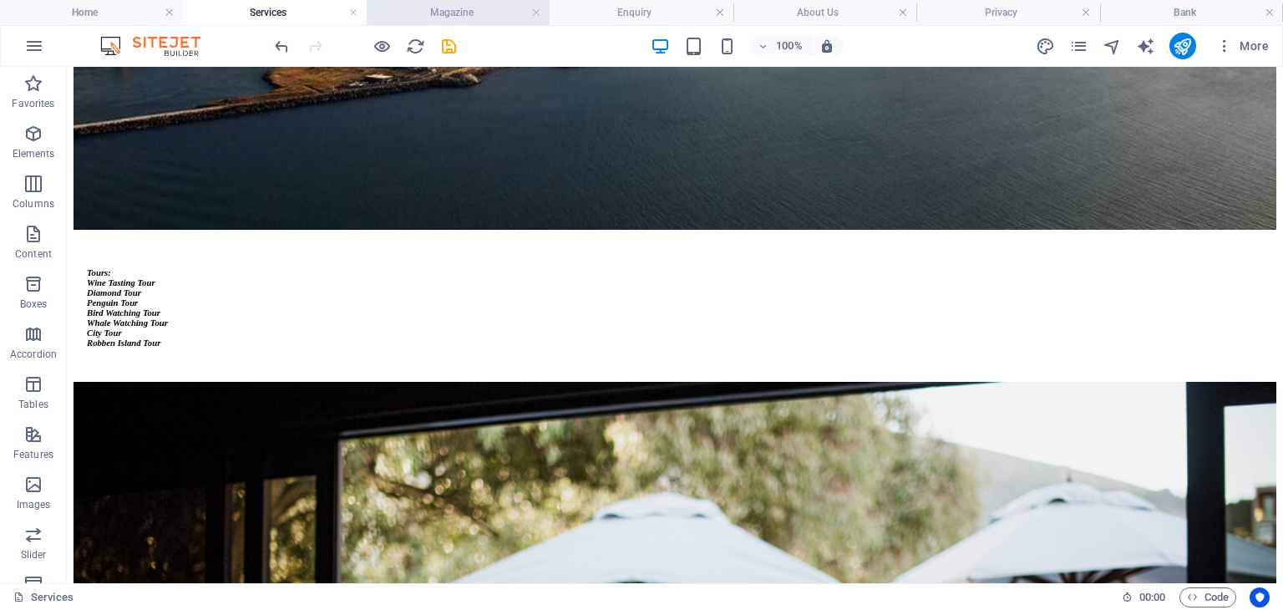
click at [464, 17] on h4 "Magazine" at bounding box center [458, 12] width 183 height 18
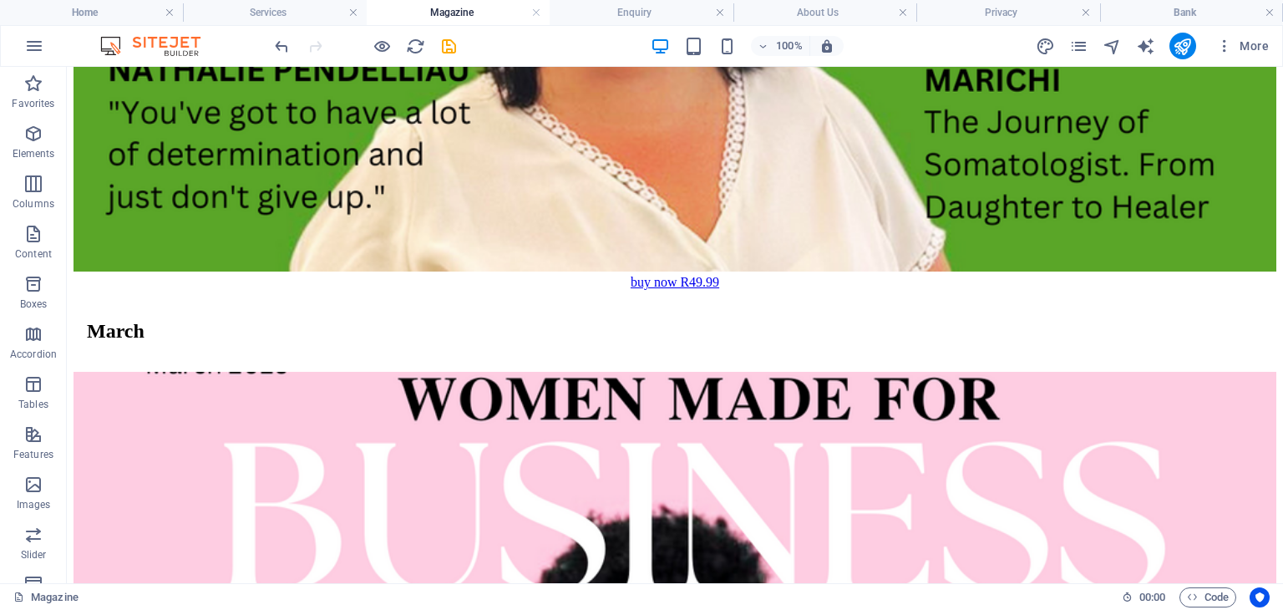
scroll to position [2670, 0]
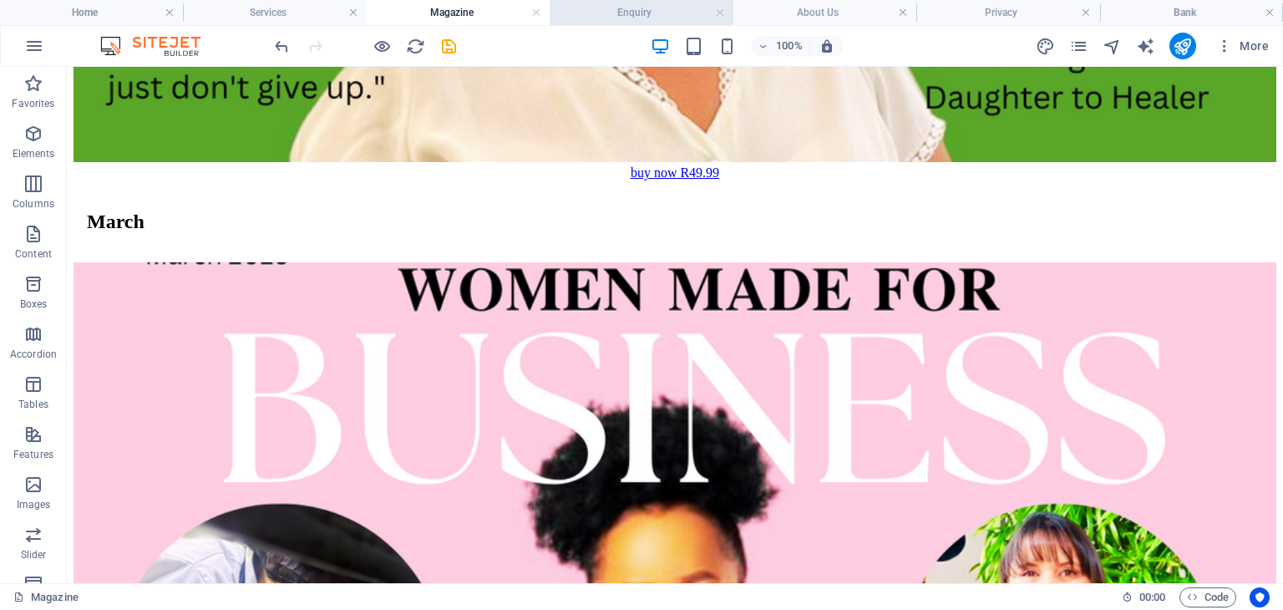
click at [625, 6] on h4 "Enquiry" at bounding box center [640, 12] width 183 height 18
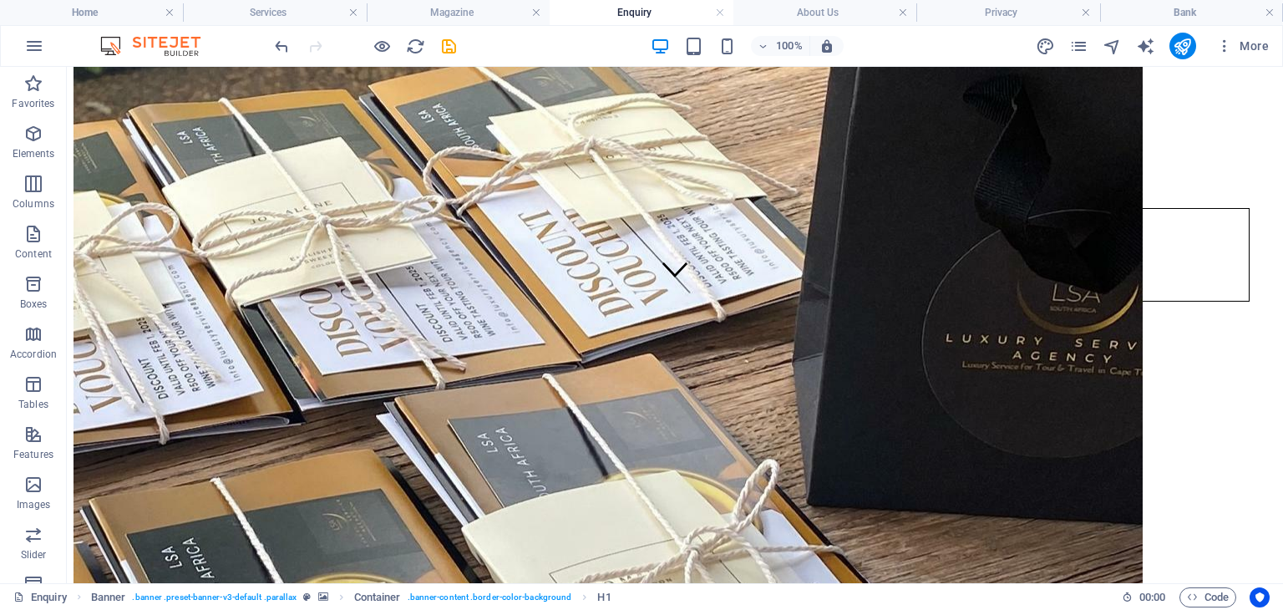
scroll to position [474, 0]
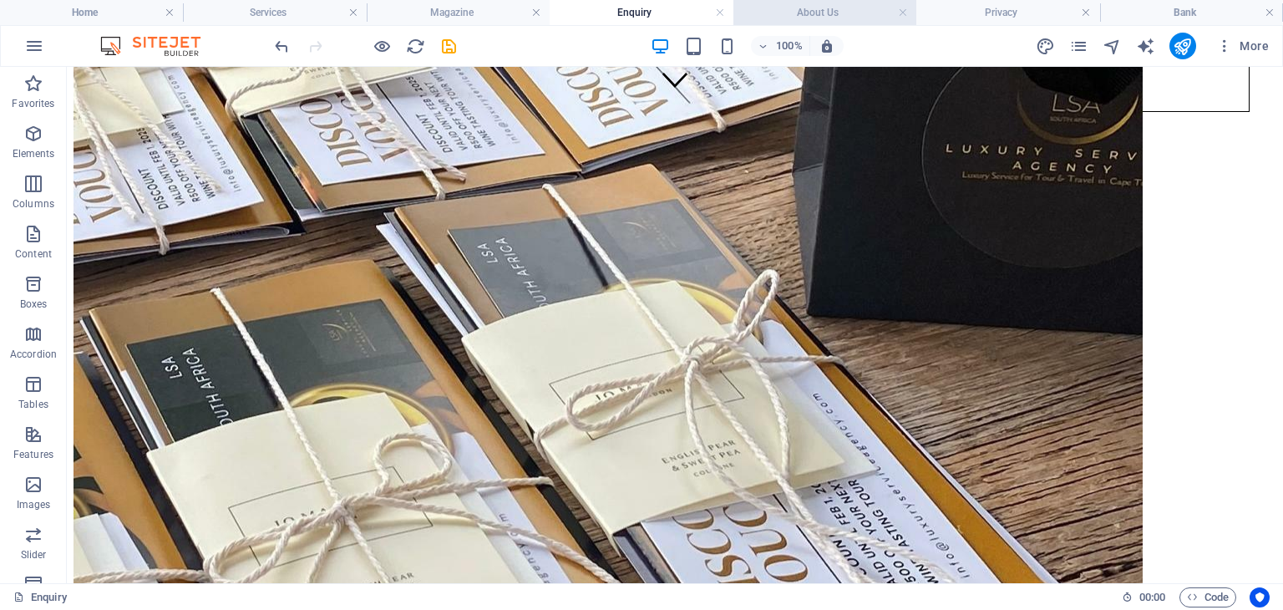
click at [806, 9] on h4 "About Us" at bounding box center [824, 12] width 183 height 18
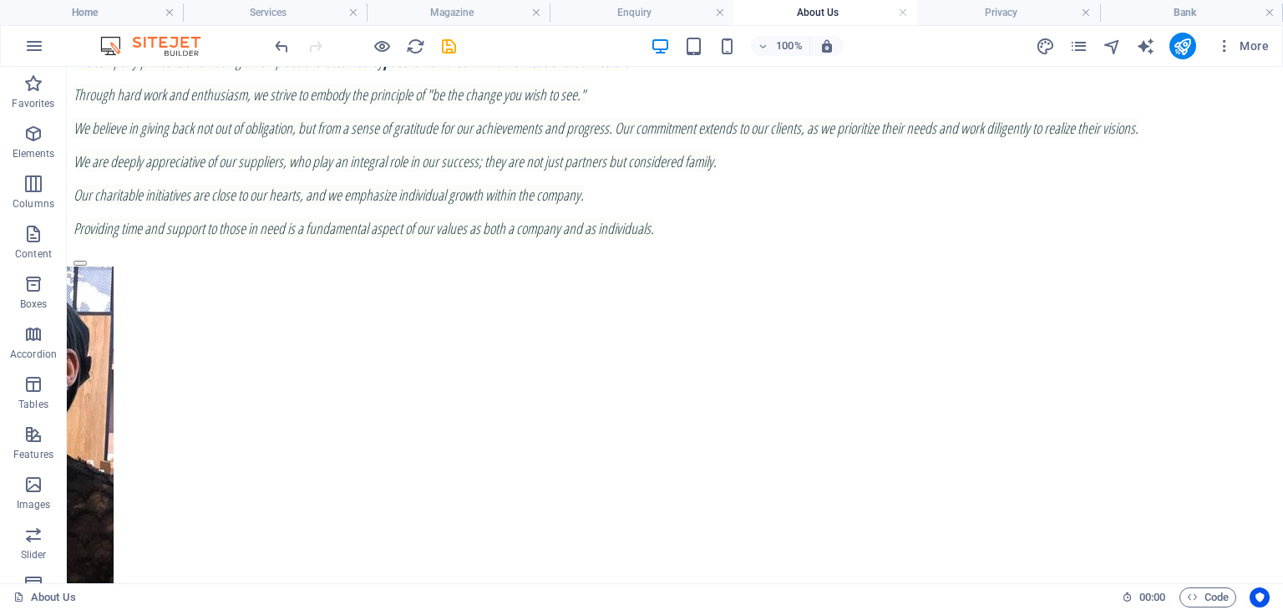
scroll to position [2031, 0]
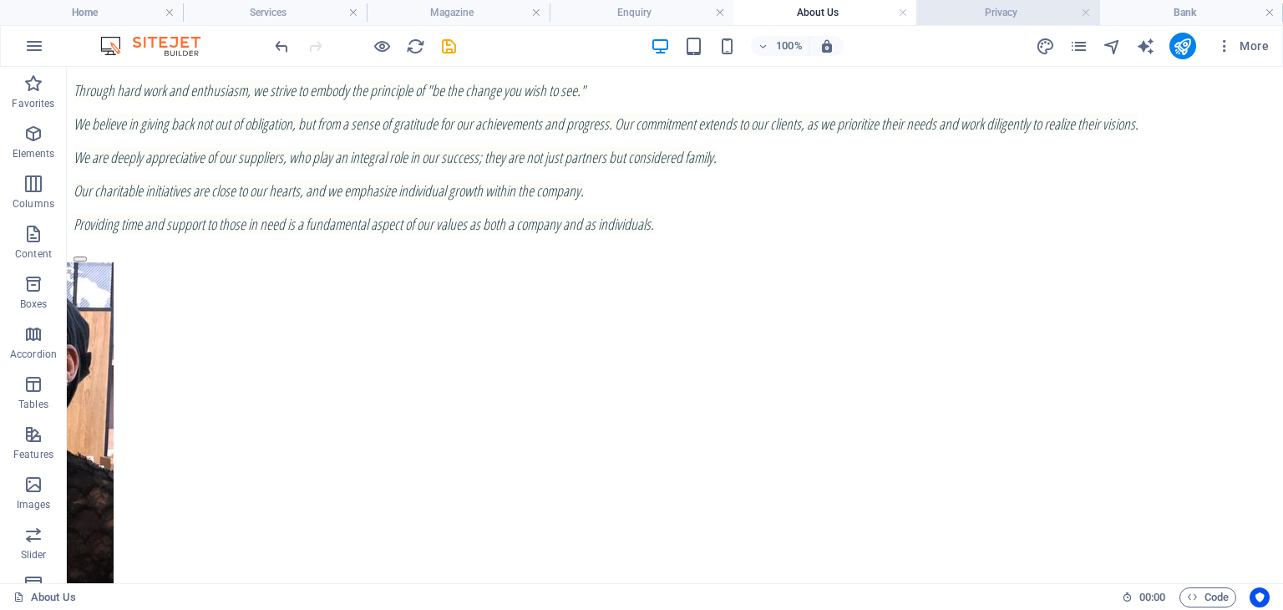
click at [1021, 21] on h4 "Privacy" at bounding box center [1007, 12] width 183 height 18
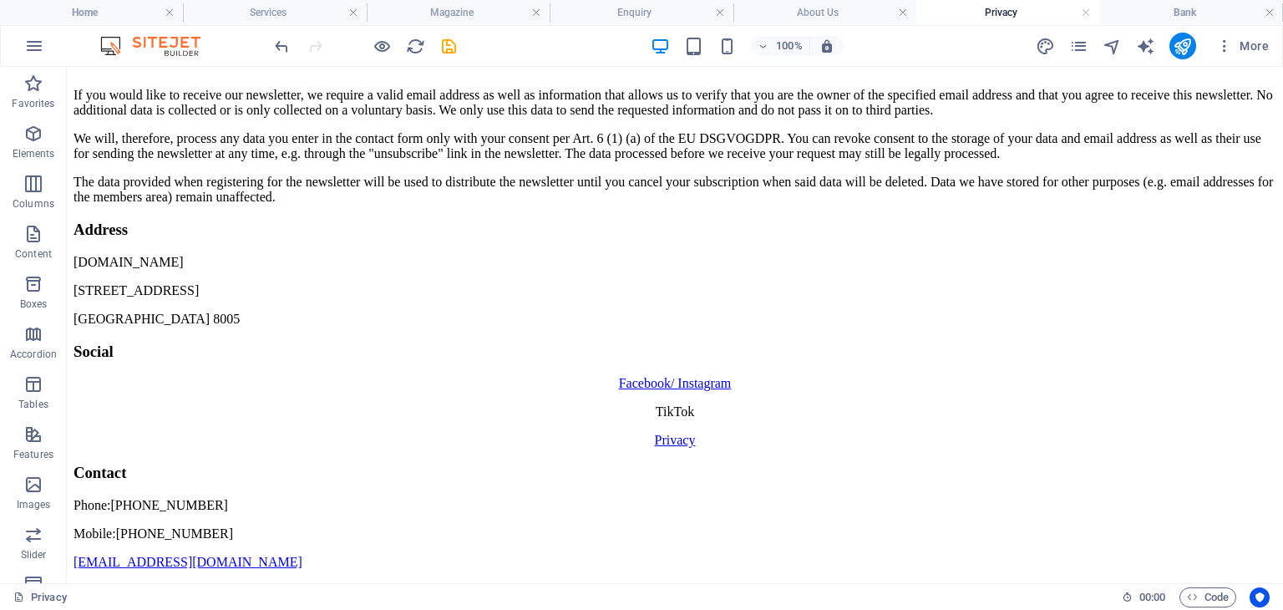
scroll to position [4734, 0]
click at [1186, 21] on h4 "Bank" at bounding box center [1191, 12] width 183 height 18
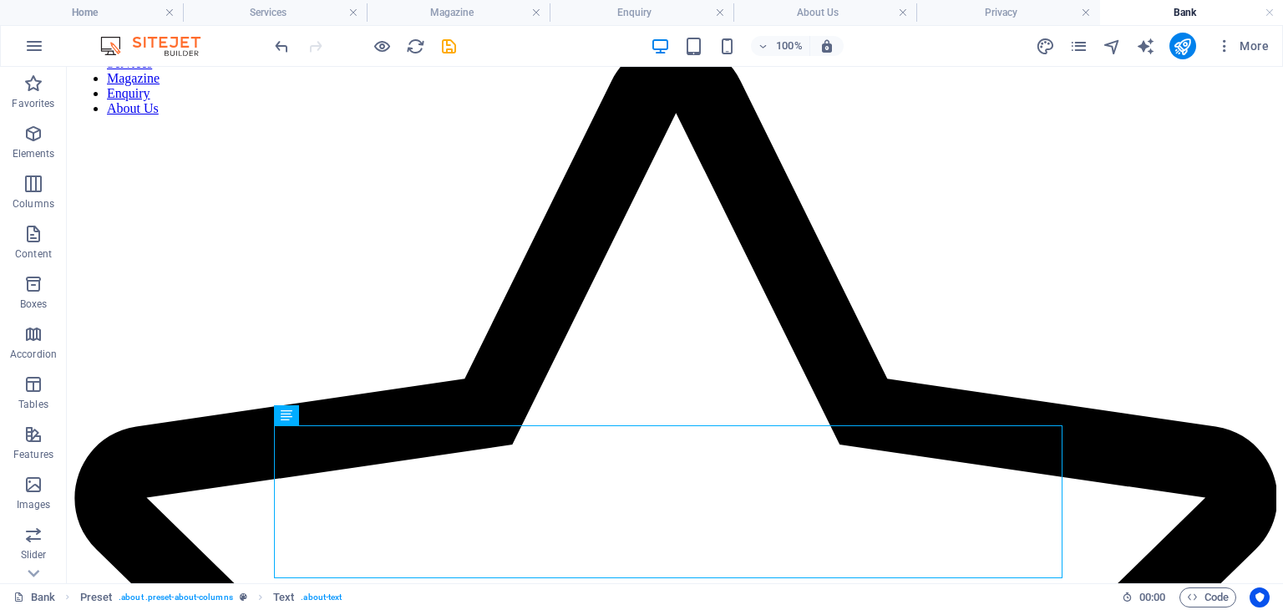
scroll to position [0, 0]
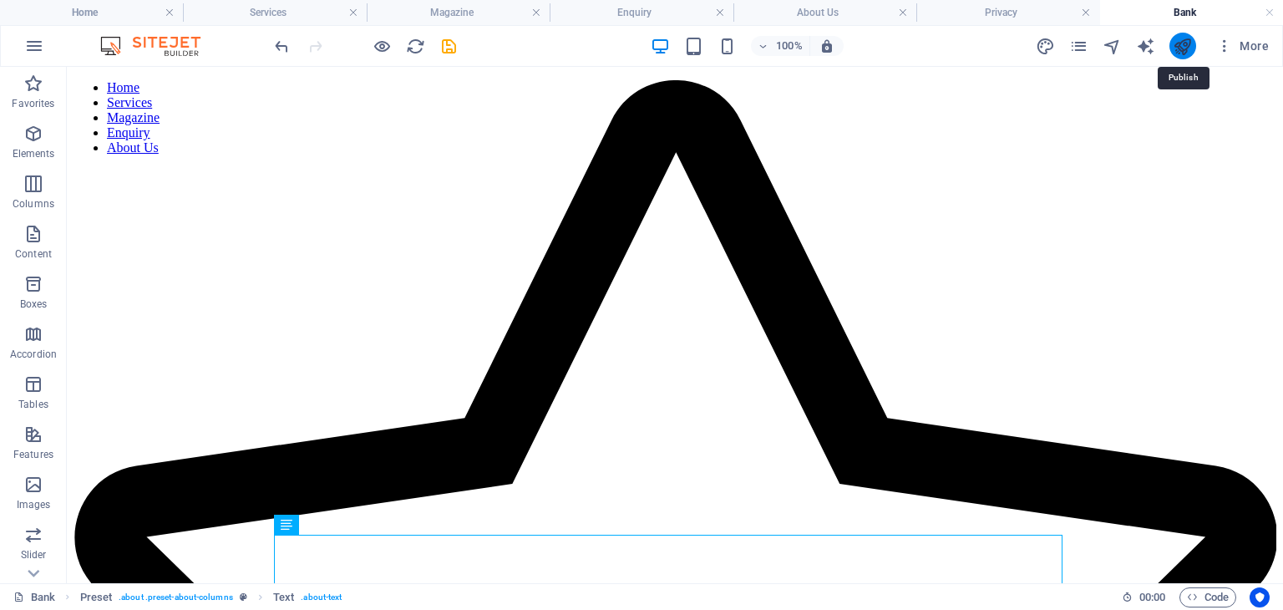
click at [1189, 39] on icon "publish" at bounding box center [1181, 46] width 19 height 19
